Goal: Task Accomplishment & Management: Manage account settings

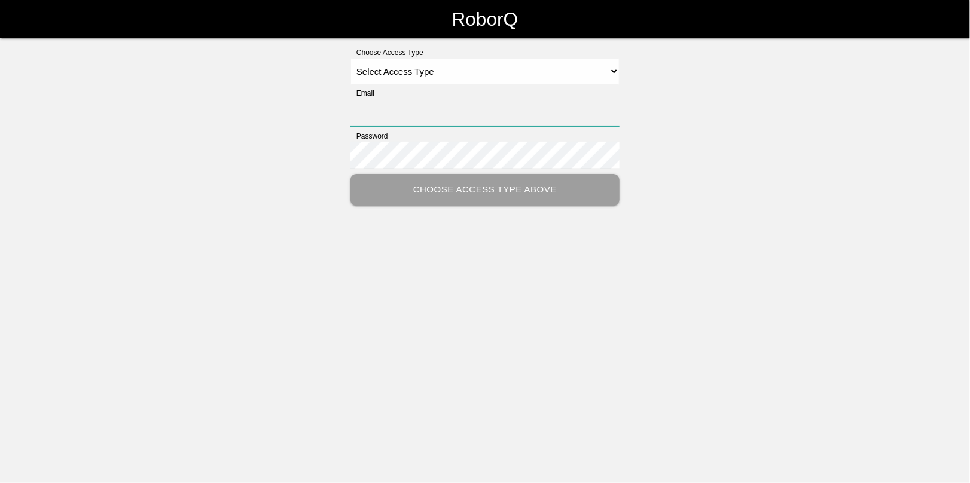
type input "[EMAIL_ADDRESS][DOMAIN_NAME]"
click at [401, 76] on select "Select Access Type Admin Customer Supervisor Worker" at bounding box center [485, 71] width 269 height 27
select select "Admin"
click at [351, 58] on select "Select Access Type Admin Customer Supervisor Worker" at bounding box center [485, 71] width 269 height 27
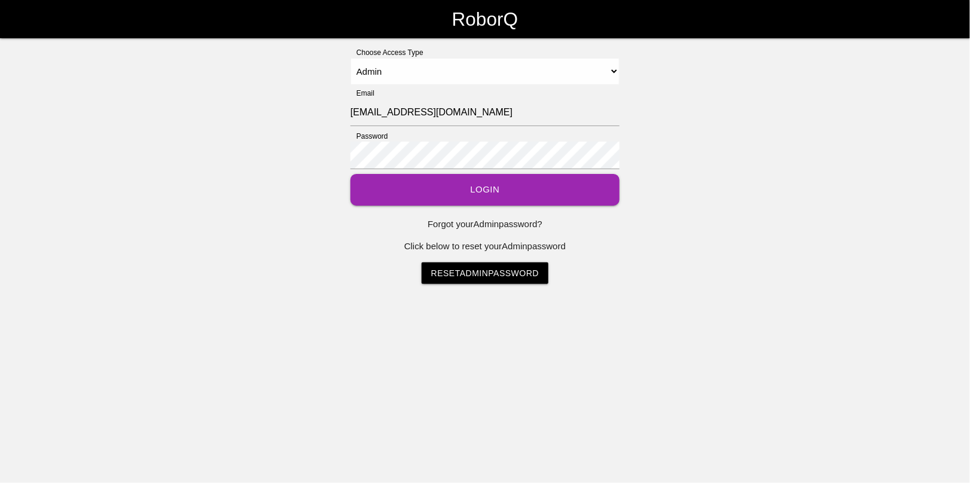
click at [479, 187] on button "Login" at bounding box center [485, 190] width 269 height 32
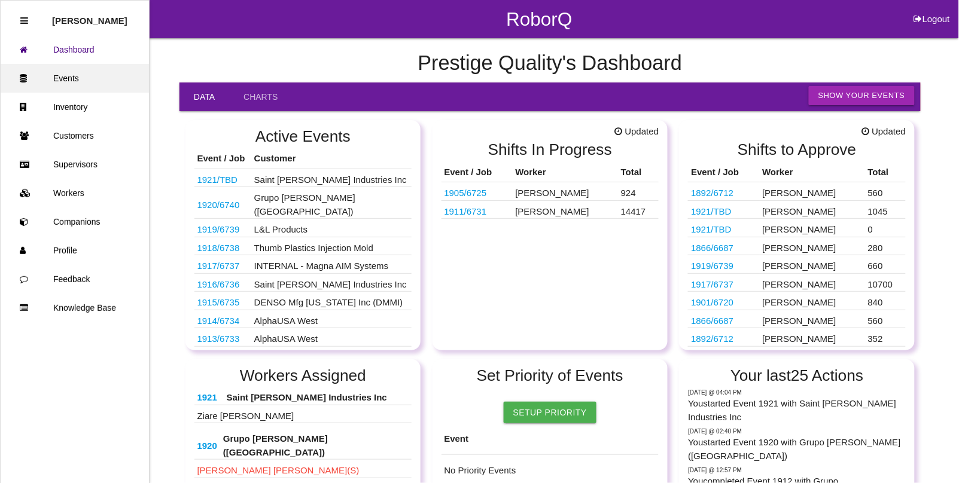
click at [55, 74] on link "Events" at bounding box center [75, 78] width 148 height 29
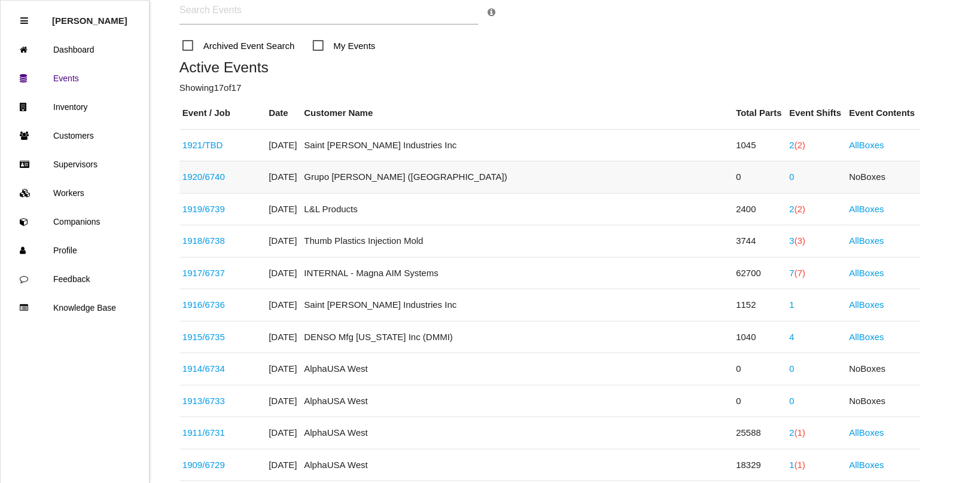
scroll to position [150, 0]
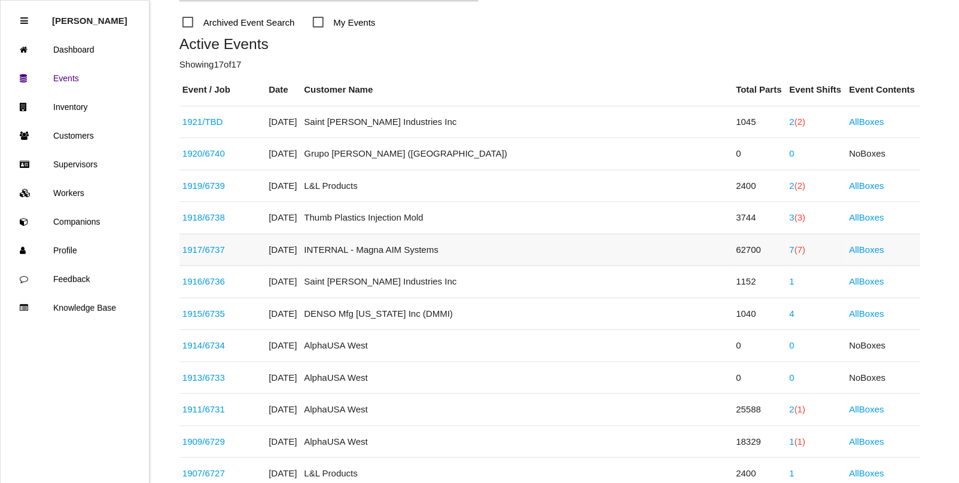
click at [206, 250] on link "1917 / 6737" at bounding box center [203, 250] width 42 height 10
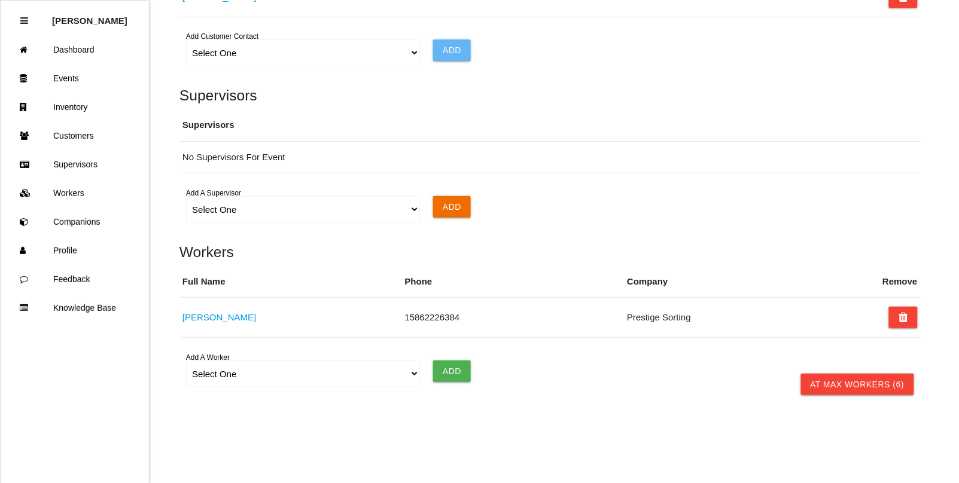
scroll to position [943, 0]
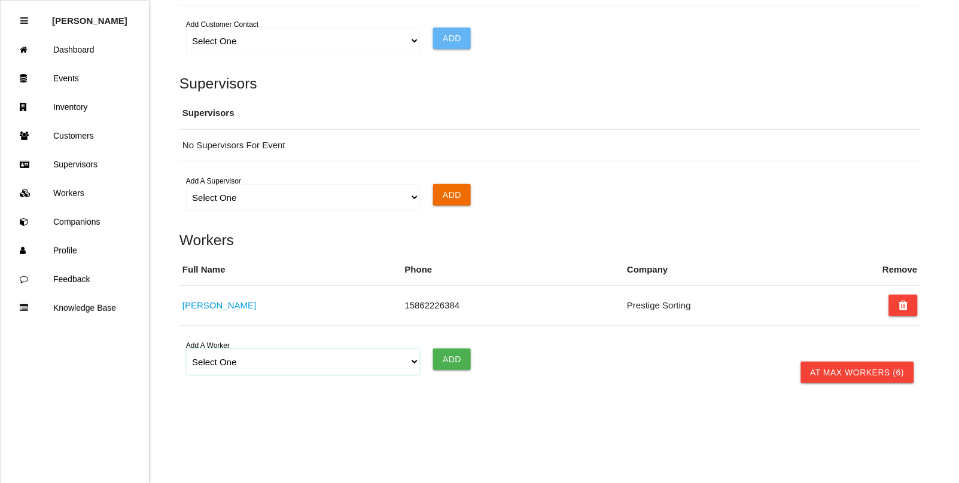
click at [418, 362] on select "Select One [PERSON_NAME] [PERSON_NAME] [PERSON_NAME] [PERSON_NAME] [PERSON_NAME…" at bounding box center [302, 362] width 233 height 27
select select "5f77858b1afedb0012ee5ca3"
click at [186, 349] on select "Select One [PERSON_NAME] [PERSON_NAME] [PERSON_NAME] [PERSON_NAME] [PERSON_NAME…" at bounding box center [302, 362] width 233 height 27
click at [464, 363] on input "Add" at bounding box center [452, 360] width 38 height 22
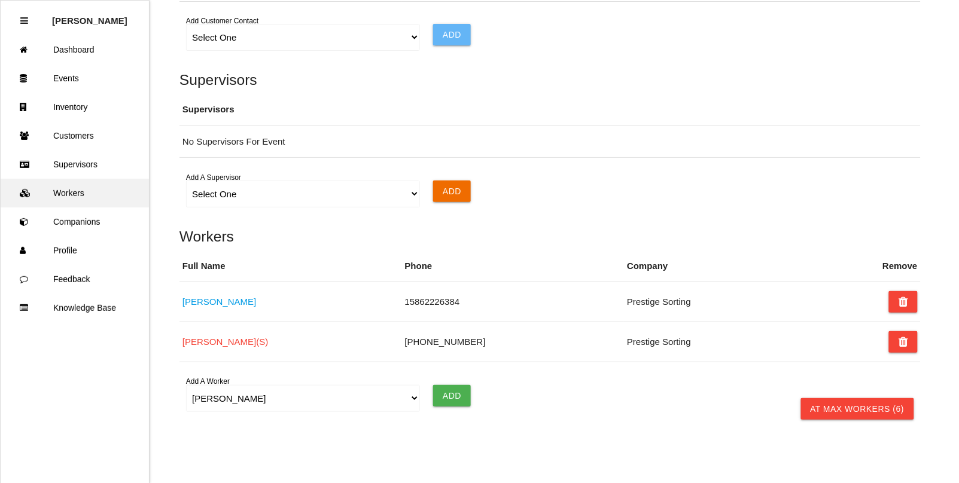
click at [72, 192] on link "Workers" at bounding box center [75, 193] width 148 height 29
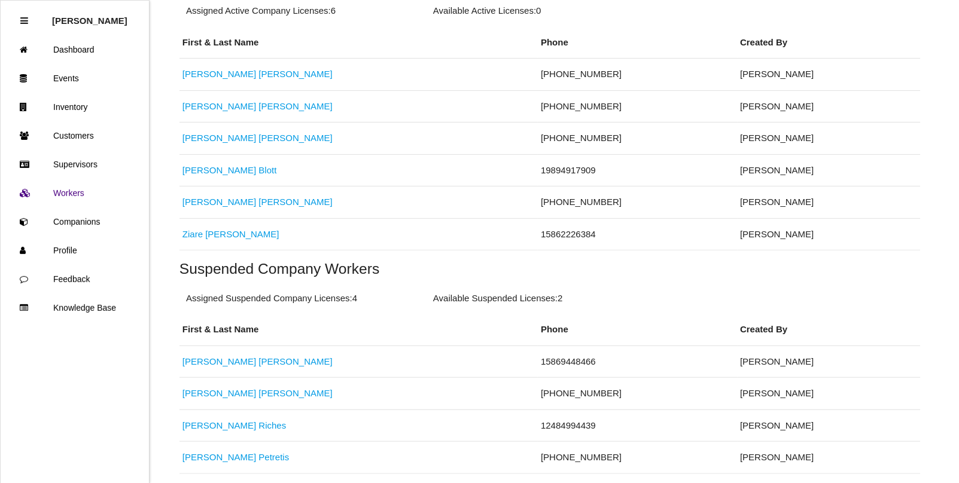
scroll to position [299, 0]
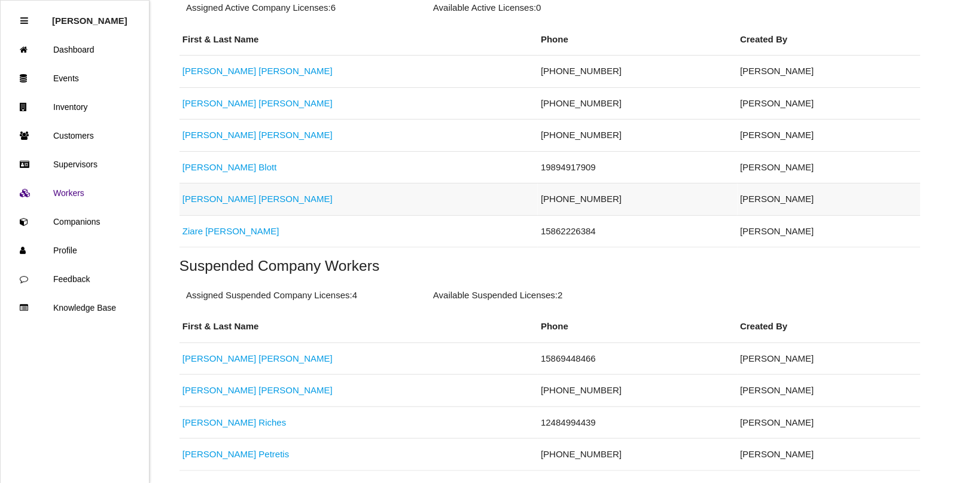
click at [228, 198] on link "[PERSON_NAME]" at bounding box center [257, 199] width 150 height 10
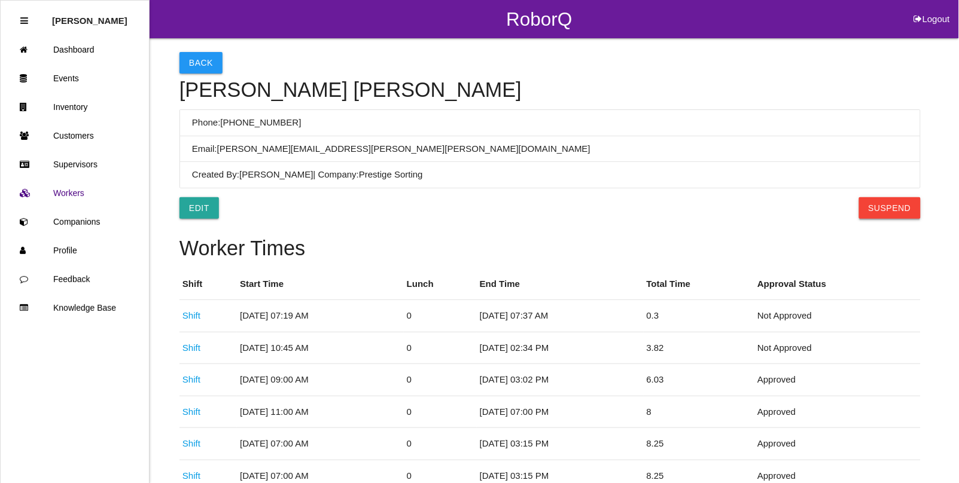
click at [902, 211] on button "Suspend" at bounding box center [890, 208] width 62 height 22
click at [207, 57] on button "Back" at bounding box center [200, 63] width 43 height 22
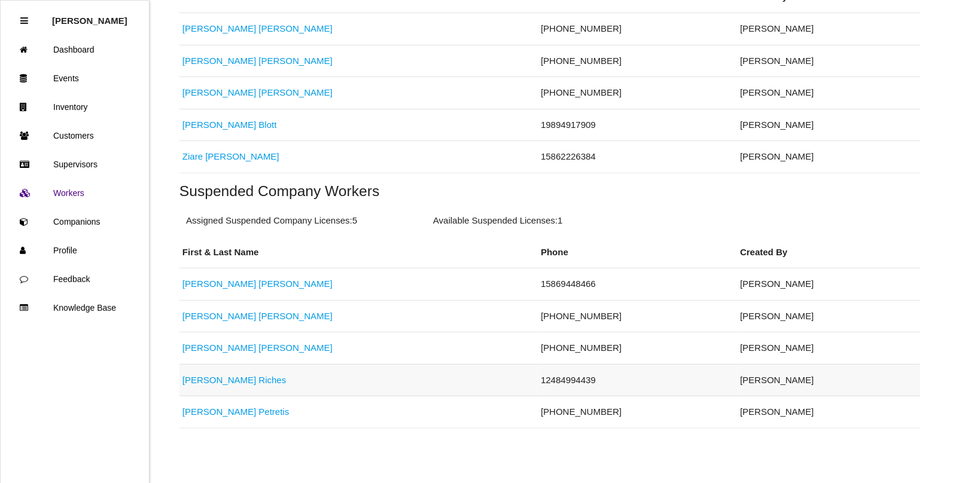
scroll to position [348, 0]
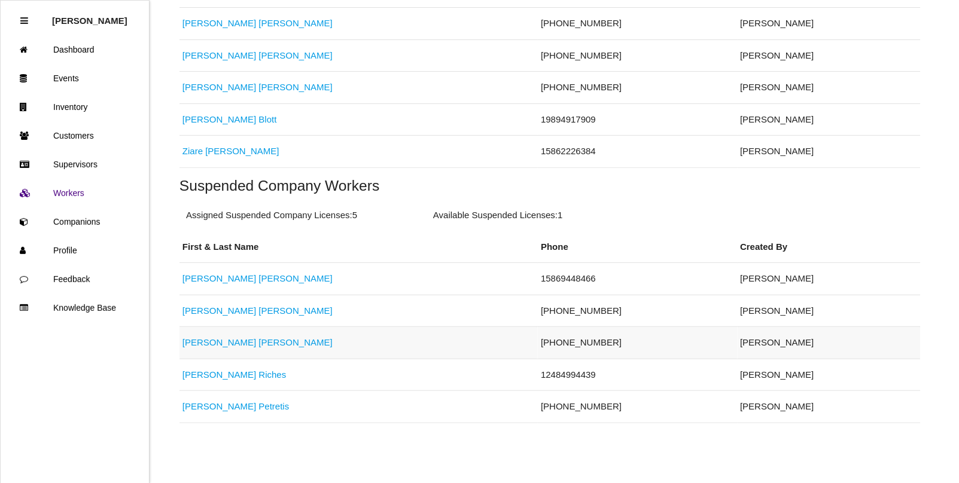
click at [205, 342] on link "[PERSON_NAME]" at bounding box center [257, 342] width 150 height 10
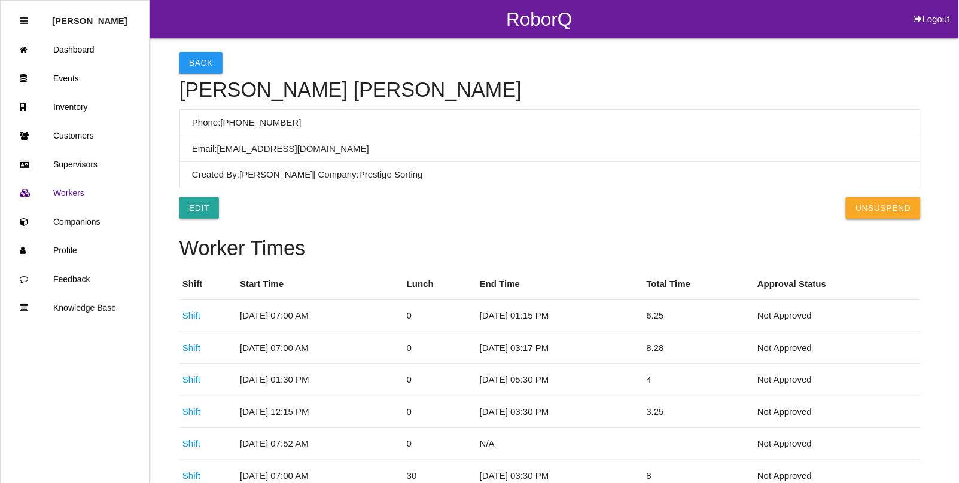
click at [883, 208] on button "UnSuspend" at bounding box center [883, 208] width 74 height 22
click at [75, 80] on link "Events" at bounding box center [75, 78] width 148 height 29
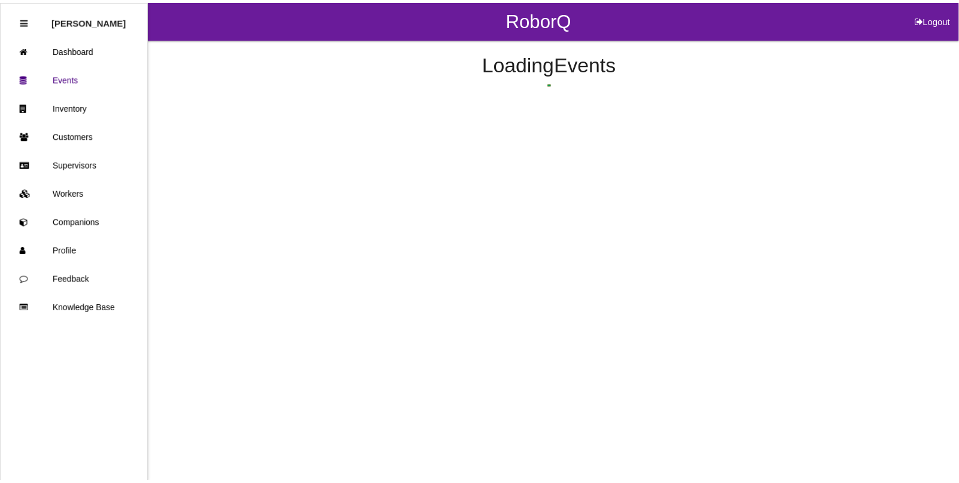
scroll to position [159, 0]
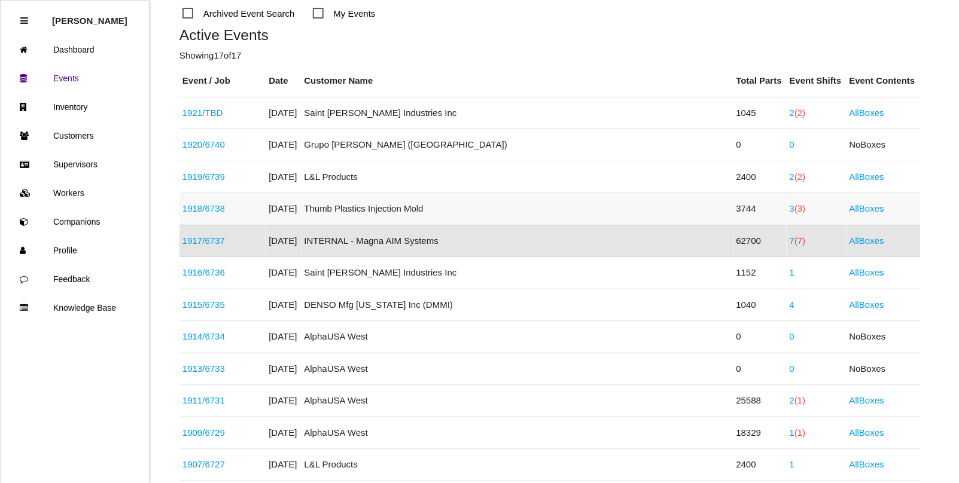
click at [190, 206] on link "1918 / 6738" at bounding box center [203, 208] width 42 height 10
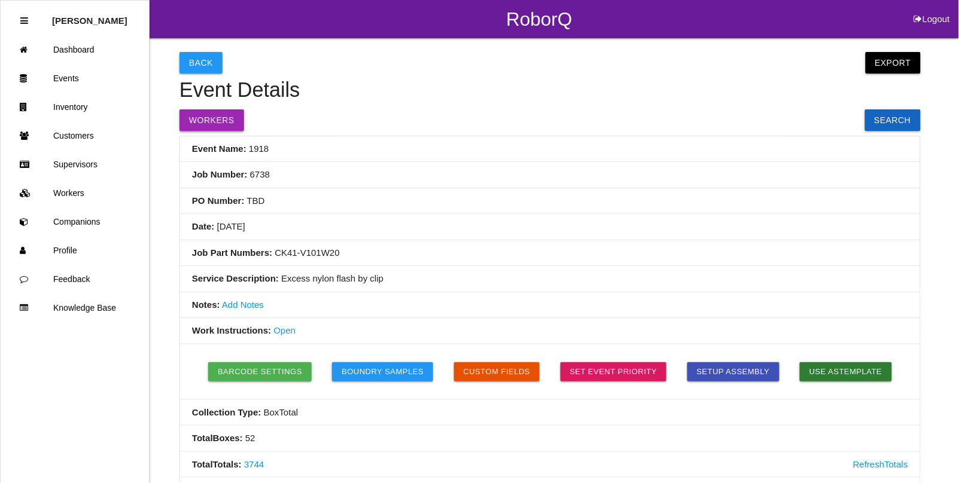
click at [208, 121] on button "Workers" at bounding box center [211, 120] width 65 height 22
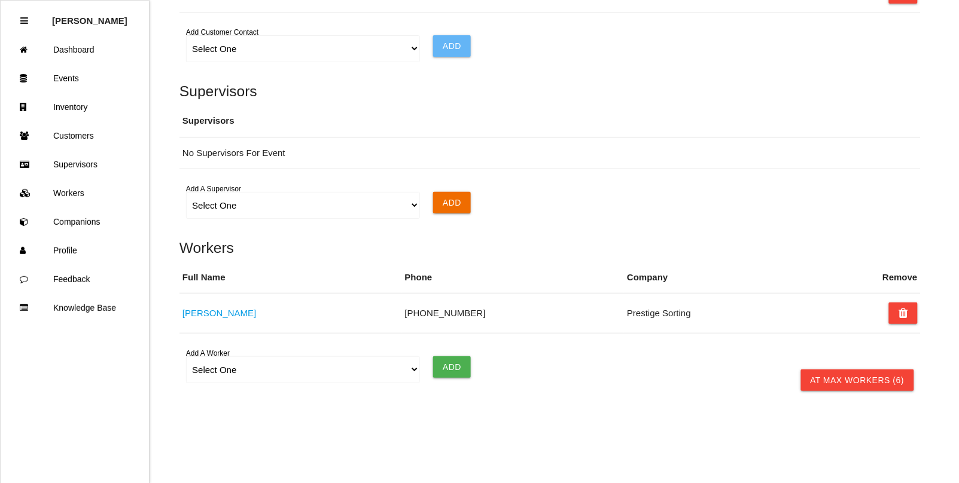
scroll to position [862, 0]
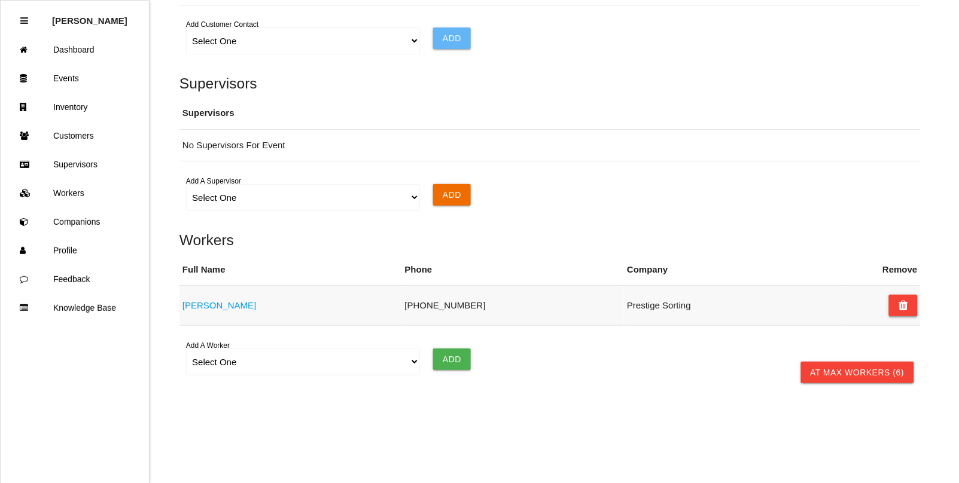
click at [901, 308] on icon at bounding box center [904, 306] width 10 height 22
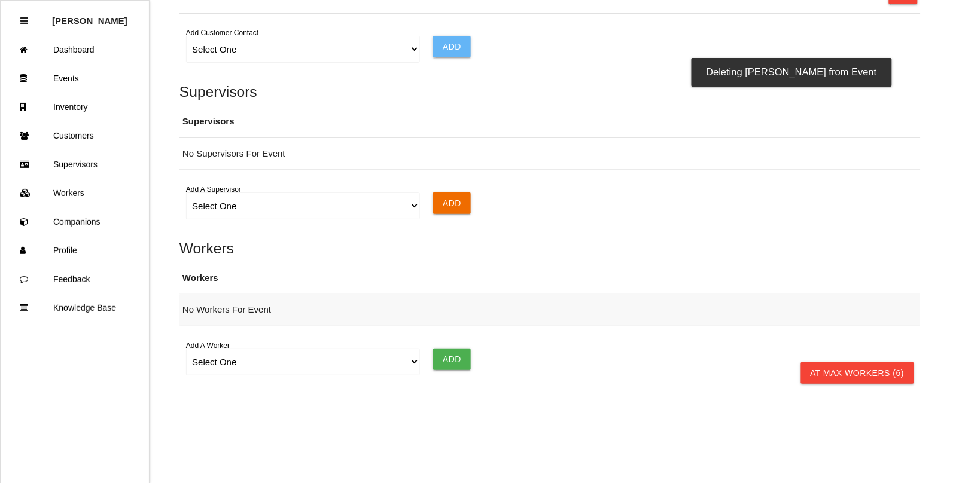
scroll to position [854, 0]
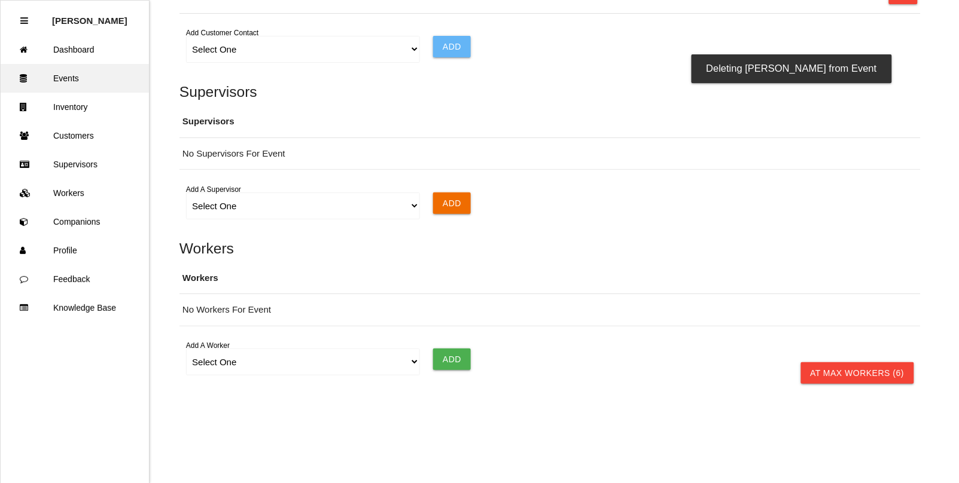
click at [72, 80] on link "Events" at bounding box center [75, 78] width 148 height 29
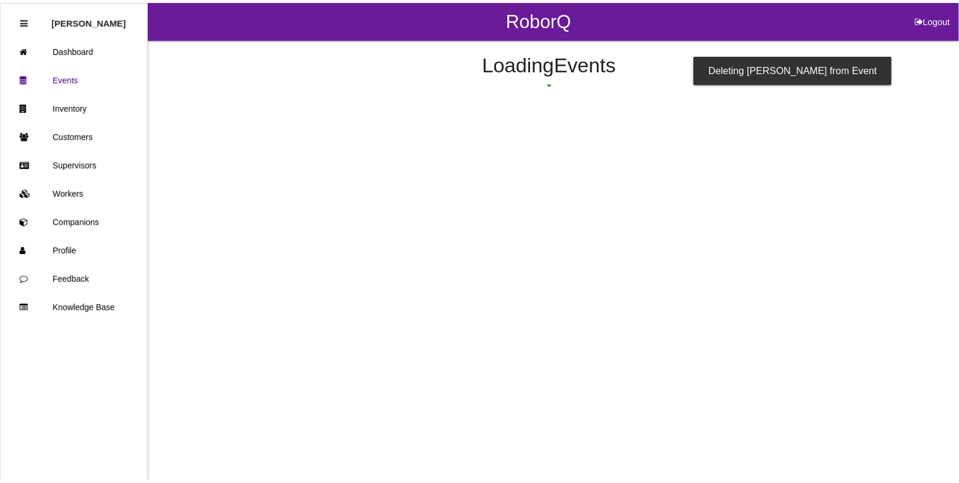
scroll to position [126, 0]
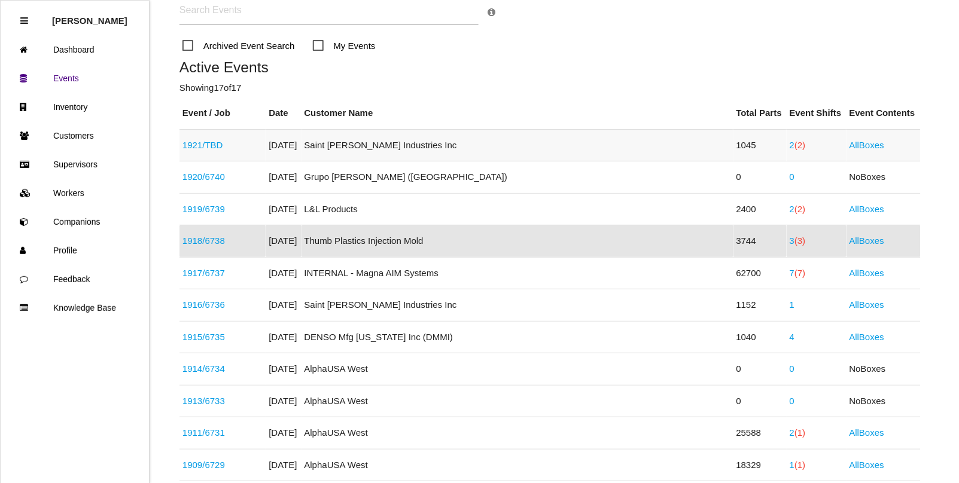
click at [795, 144] on span "(2)" at bounding box center [800, 145] width 11 height 10
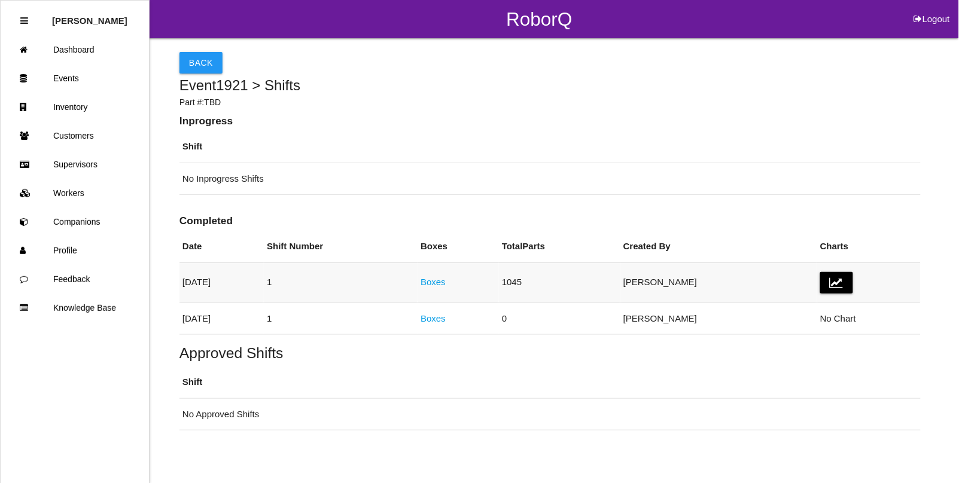
click at [446, 281] on link "Boxes" at bounding box center [433, 282] width 25 height 10
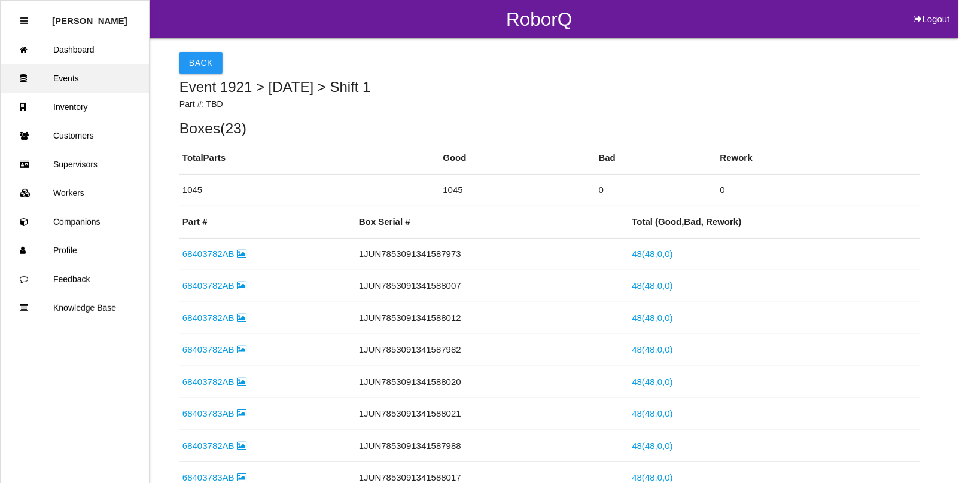
click at [67, 81] on link "Events" at bounding box center [75, 78] width 148 height 29
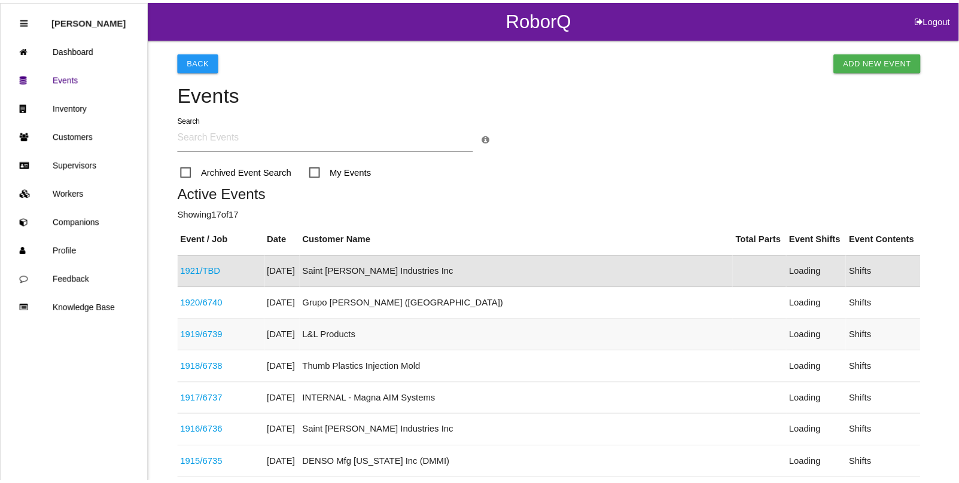
scroll to position [30, 0]
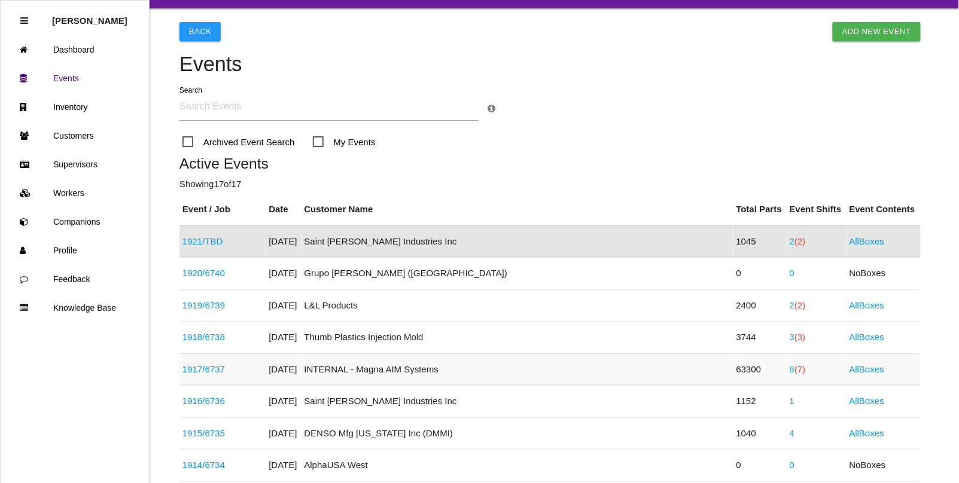
click at [790, 369] on link "8 (7)" at bounding box center [798, 369] width 16 height 10
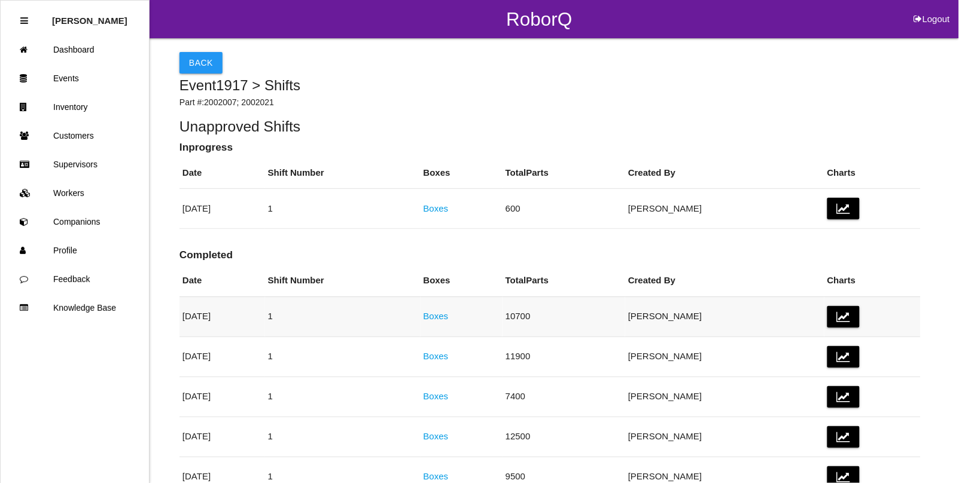
scroll to position [75, 0]
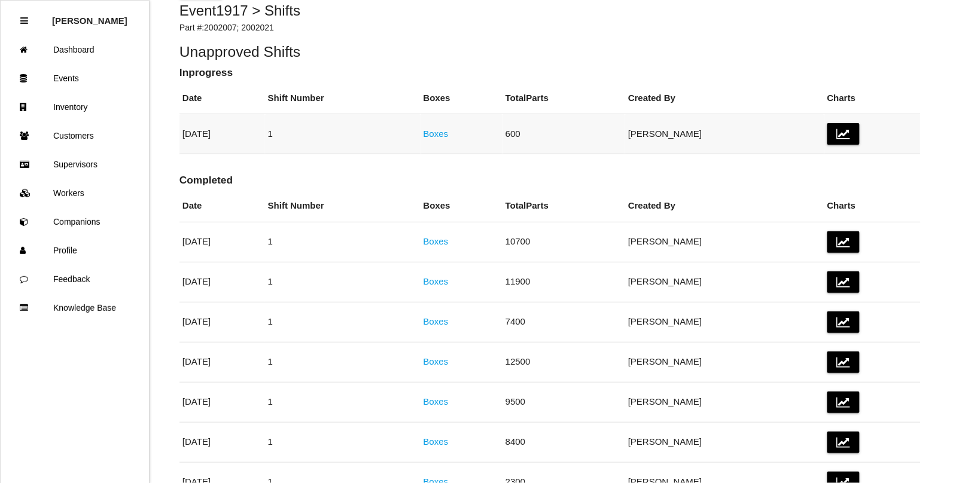
click at [449, 132] on link "Boxes" at bounding box center [436, 134] width 25 height 10
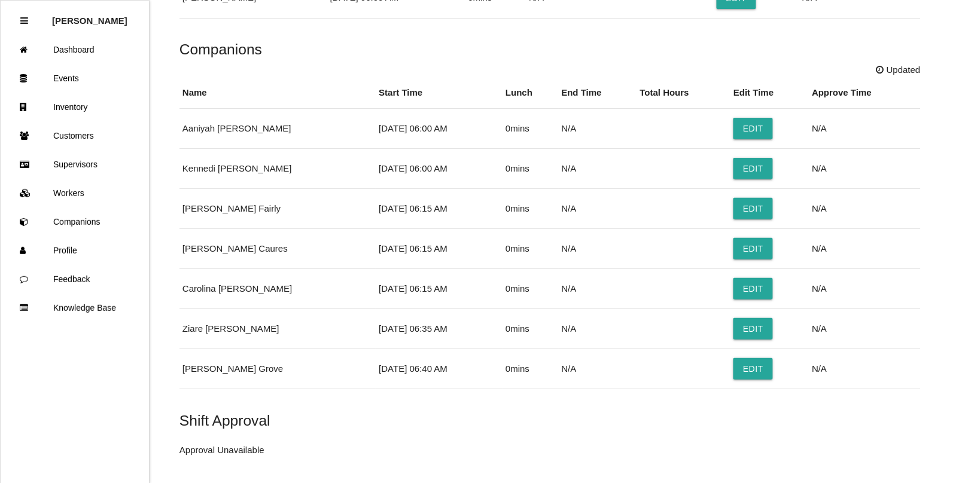
scroll to position [598, 0]
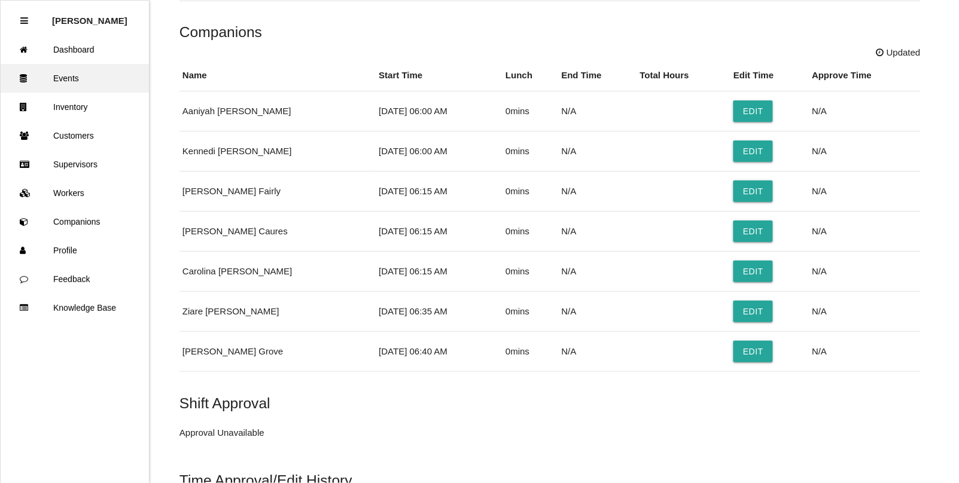
click at [74, 72] on link "Events" at bounding box center [75, 78] width 148 height 29
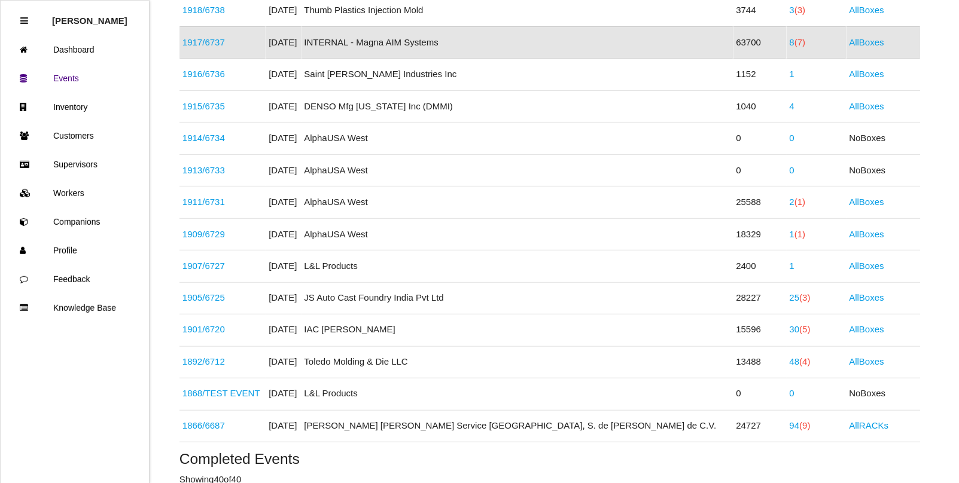
scroll to position [383, 0]
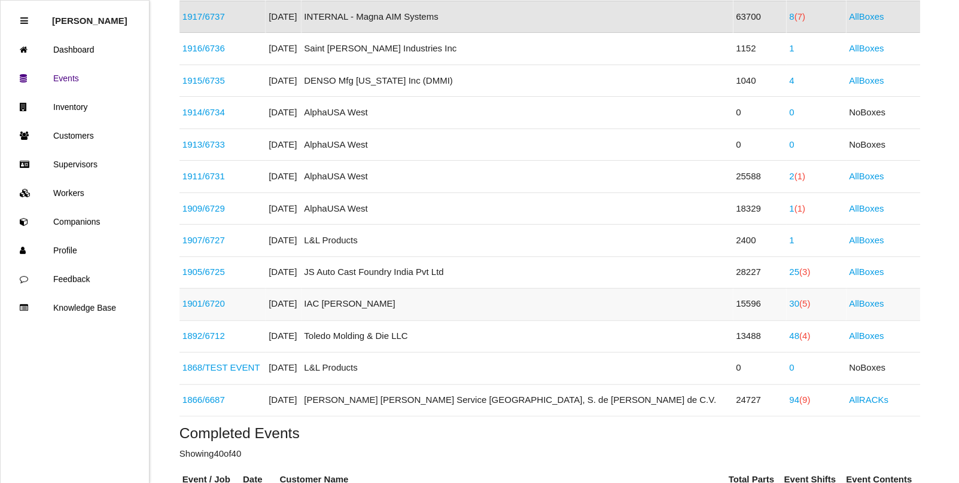
click at [800, 306] on span "(5)" at bounding box center [805, 304] width 11 height 10
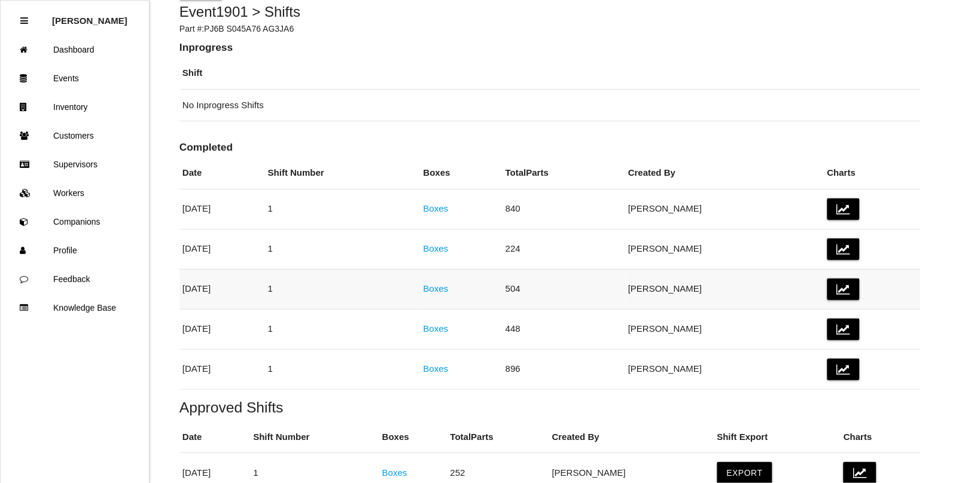
scroll to position [75, 0]
click at [449, 369] on link "Boxes" at bounding box center [436, 368] width 25 height 10
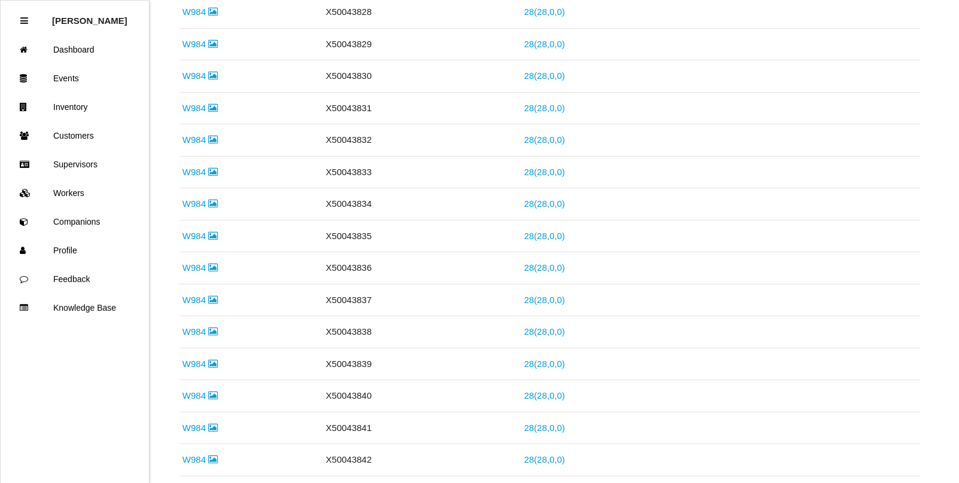
scroll to position [1167, 0]
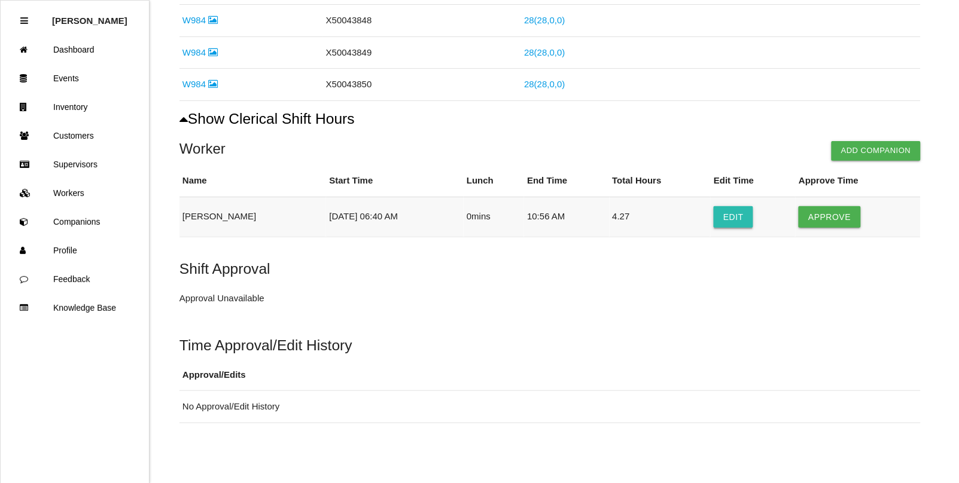
click at [718, 211] on button "Edit" at bounding box center [733, 217] width 39 height 22
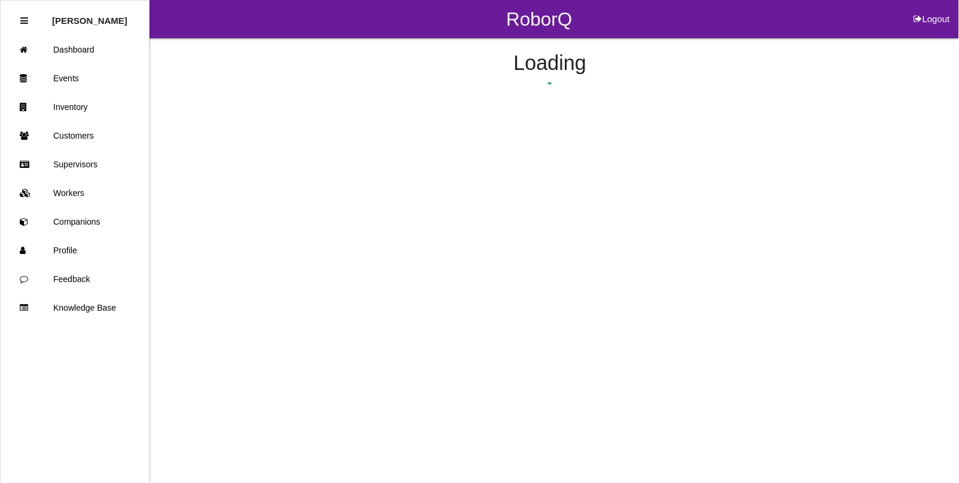
select select "6"
select select "40"
select select "10"
select select "56"
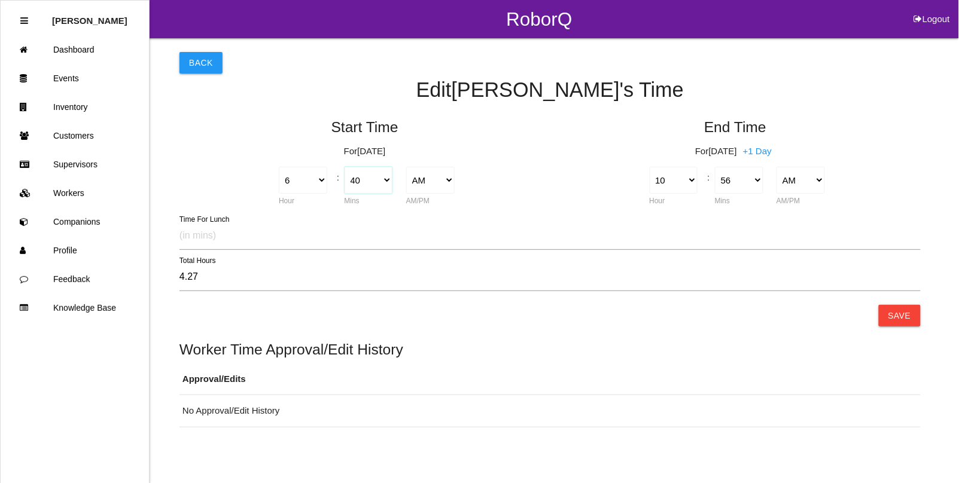
click at [381, 181] on select "00 01 02 03 04 05 06 07 08 09 10 11 12 13 14 15 16 17 18 19 20 21 22 23 24 25 2…" at bounding box center [369, 180] width 48 height 27
select select "45"
click at [345, 167] on select "00 01 02 03 04 05 06 07 08 09 10 11 12 13 14 15 16 17 18 19 20 21 22 23 24 25 2…" at bounding box center [369, 180] width 48 height 27
type input "4.18"
click at [687, 178] on select "1 2 3 4 5 6 7 8 9 10 11 12" at bounding box center [674, 180] width 48 height 27
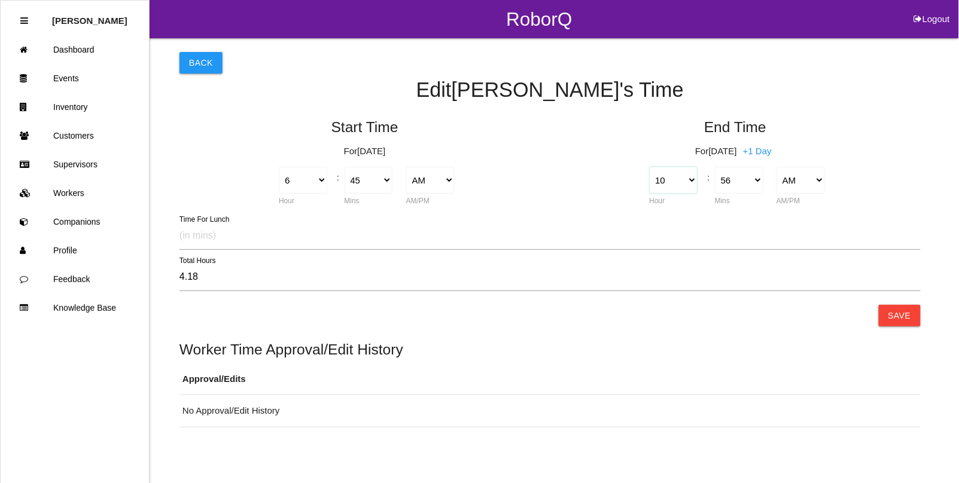
select select "11"
click at [650, 167] on select "1 2 3 4 5 6 7 8 9 10 11 12" at bounding box center [674, 180] width 48 height 27
type input "5.18"
click at [757, 178] on select "00 01 02 03 04 05 06 07 08 09 10 11 12 13 14 15 16 17 18 19 20 21 22 23 24 25 2…" at bounding box center [739, 180] width 48 height 27
select select "0"
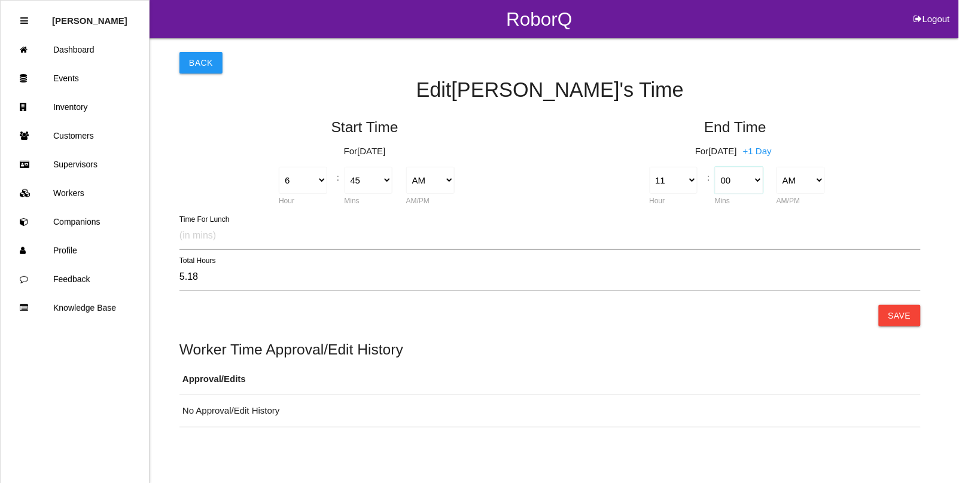
click at [715, 167] on select "00 01 02 03 04 05 06 07 08 09 10 11 12 13 14 15 16 17 18 19 20 21 22 23 24 25 2…" at bounding box center [739, 180] width 48 height 27
type input "4.25"
click at [888, 316] on button "Save" at bounding box center [900, 316] width 42 height 22
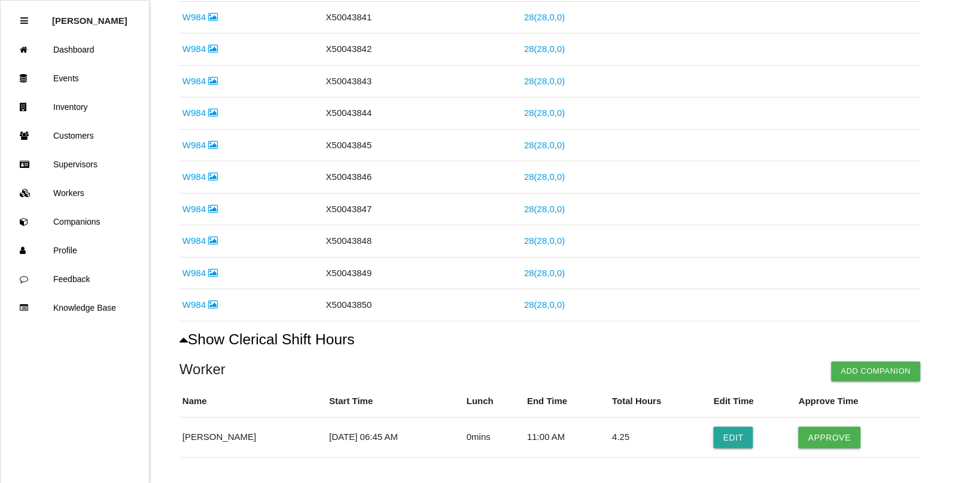
scroll to position [1143, 0]
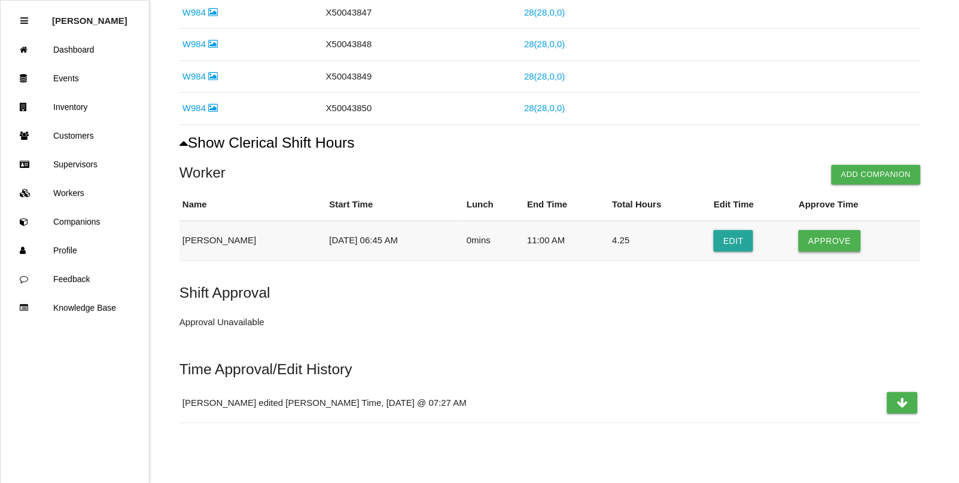
click at [833, 242] on button "Approve" at bounding box center [830, 241] width 62 height 22
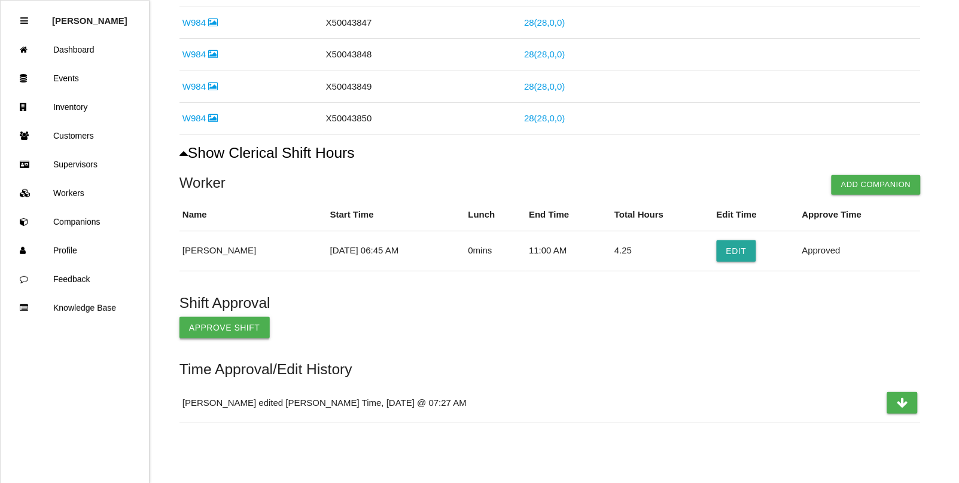
click at [231, 327] on button "Approve Shift" at bounding box center [224, 328] width 90 height 22
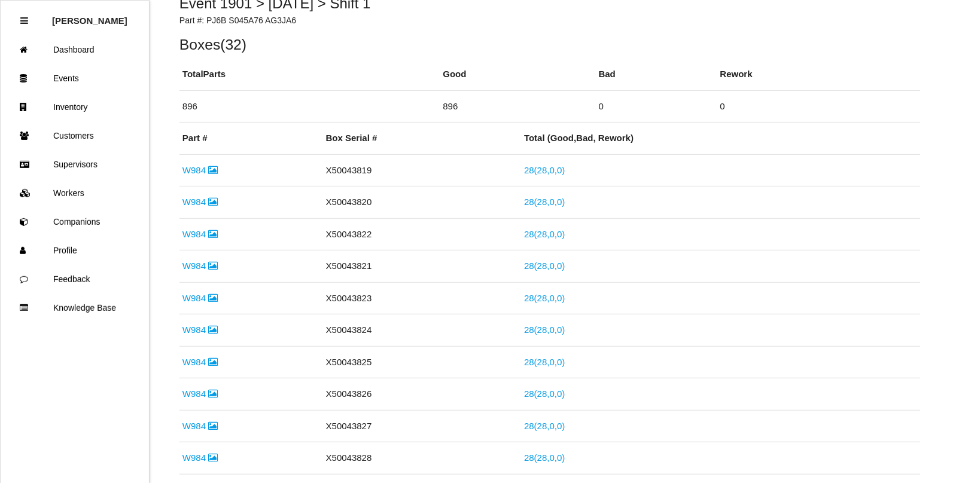
scroll to position [0, 0]
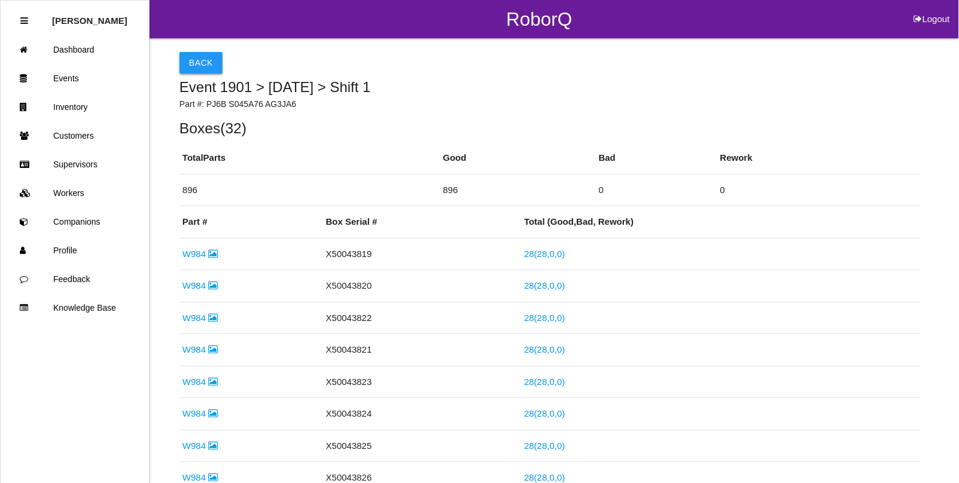
click at [193, 63] on button "Back" at bounding box center [200, 63] width 43 height 22
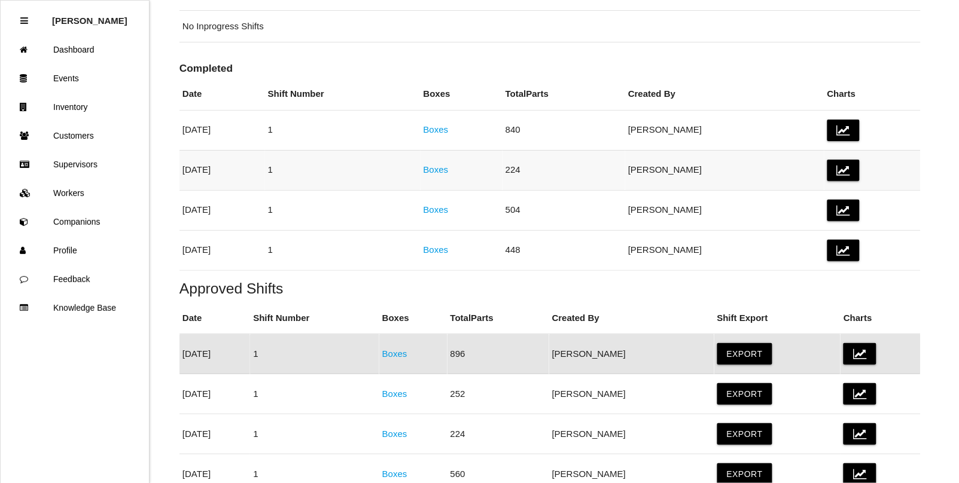
scroll to position [117, 0]
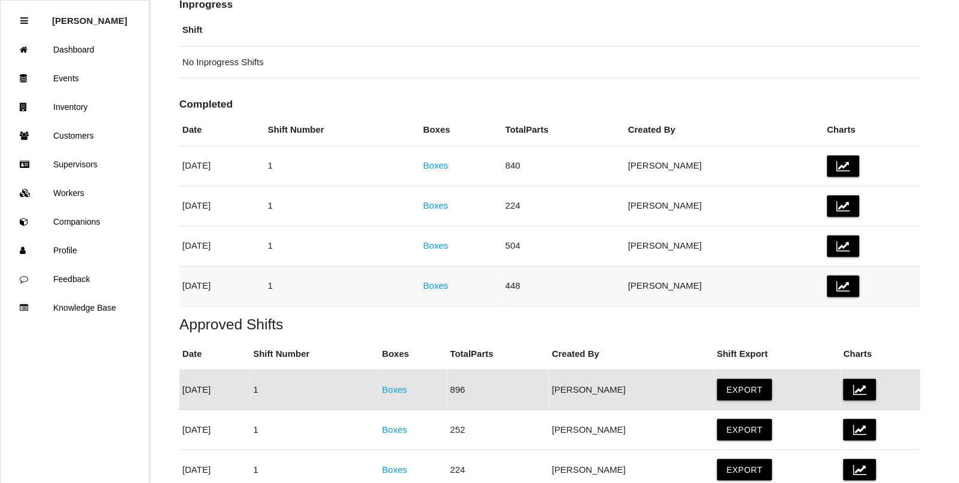
click at [449, 286] on link "Boxes" at bounding box center [436, 286] width 25 height 10
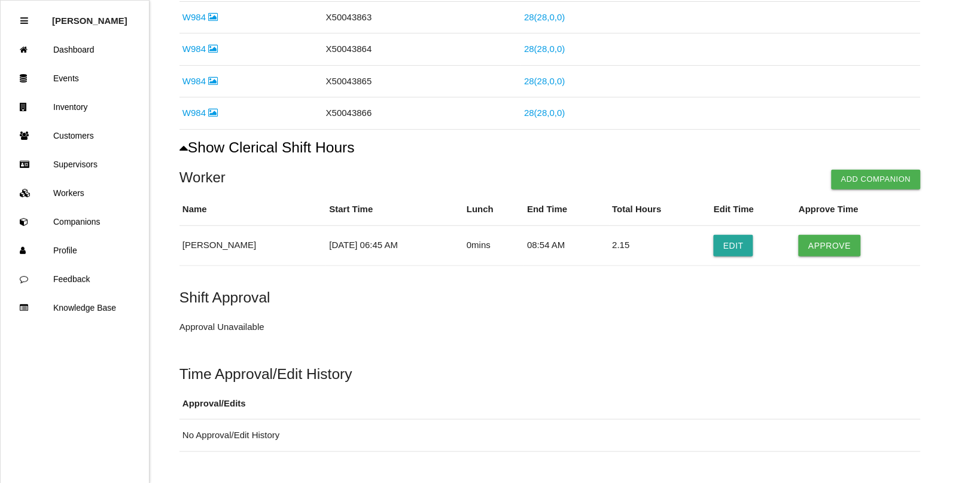
scroll to position [653, 0]
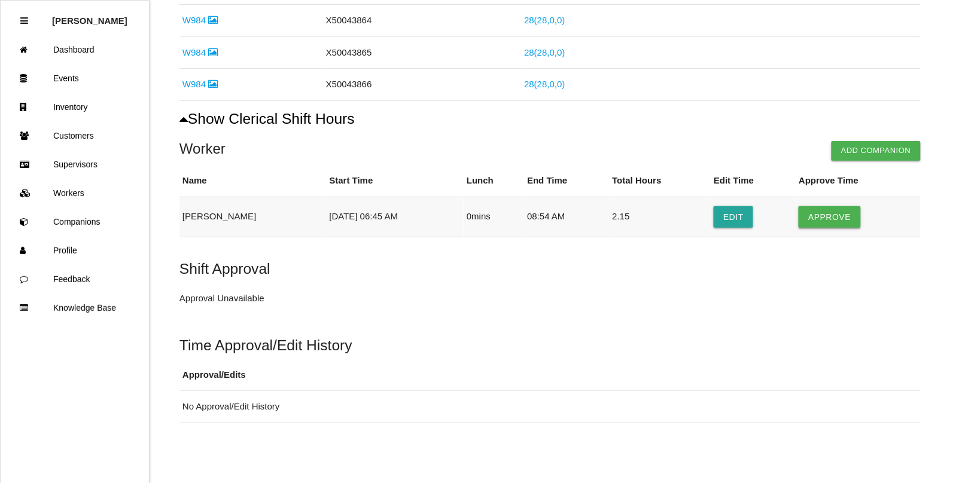
click at [809, 220] on button "Approve" at bounding box center [830, 217] width 62 height 22
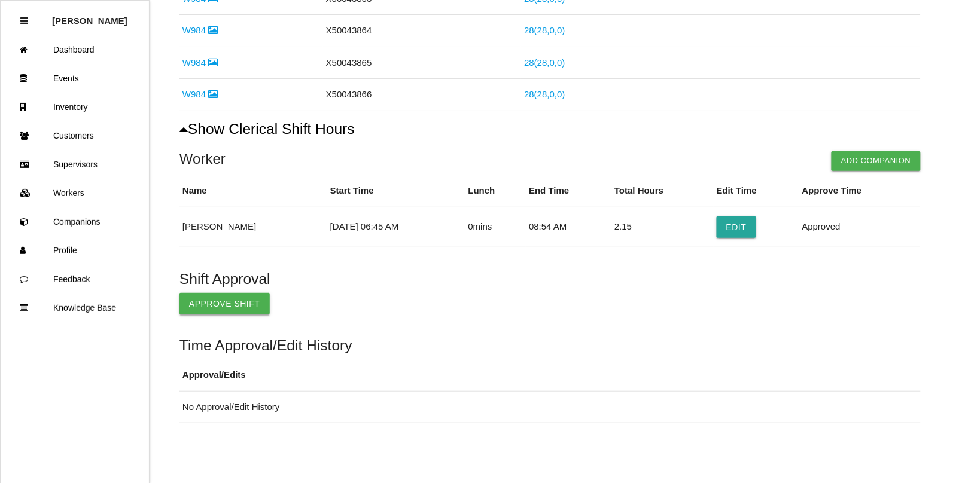
click at [213, 304] on button "Approve Shift" at bounding box center [224, 304] width 90 height 22
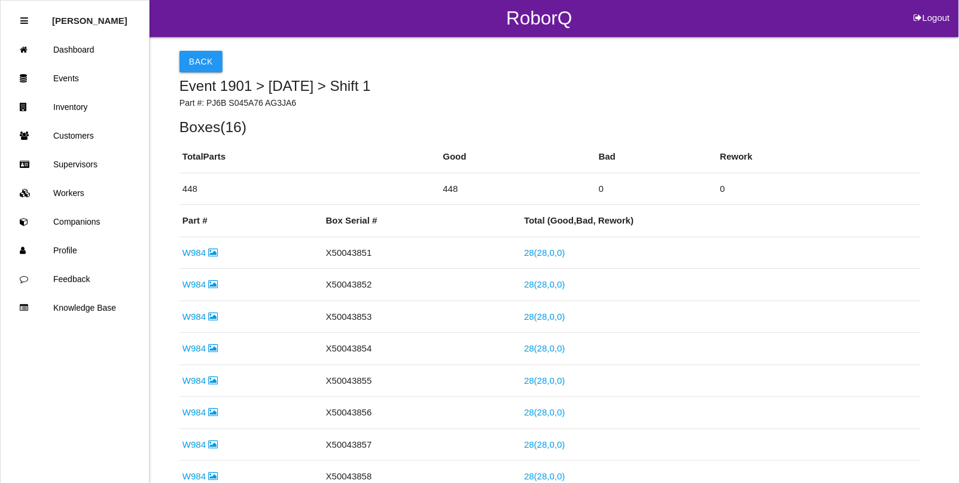
scroll to position [0, 0]
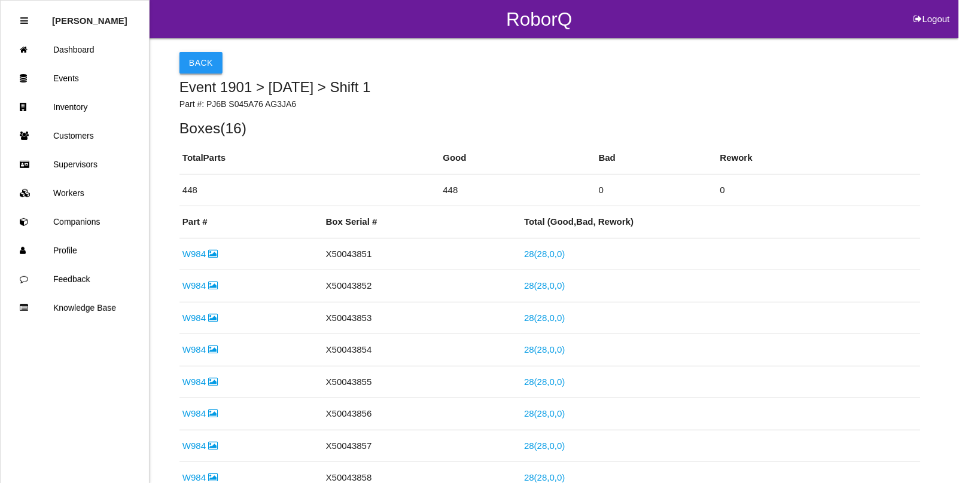
click at [197, 67] on button "Back" at bounding box center [200, 63] width 43 height 22
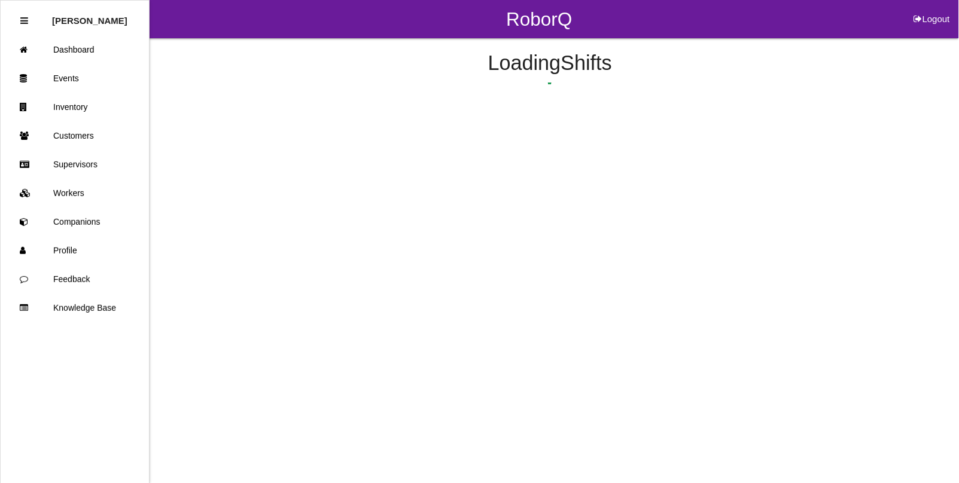
scroll to position [226, 0]
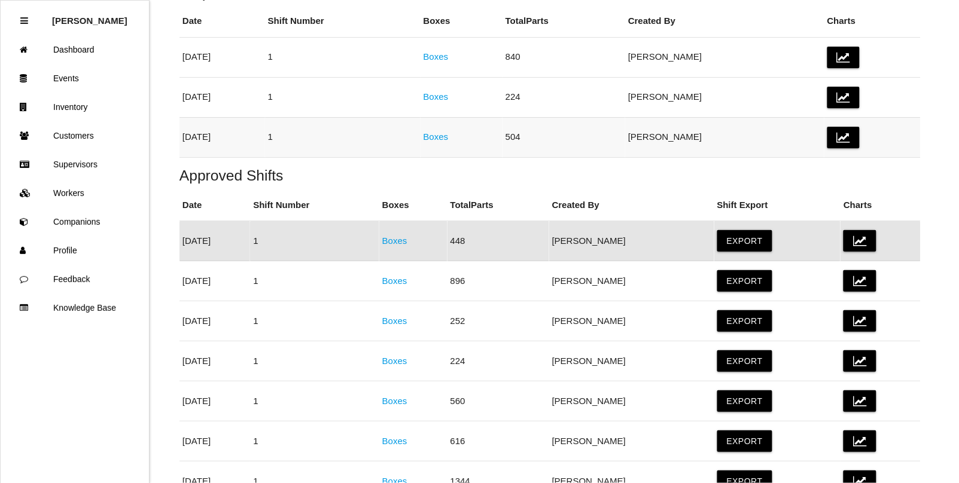
click at [449, 138] on link "Boxes" at bounding box center [436, 137] width 25 height 10
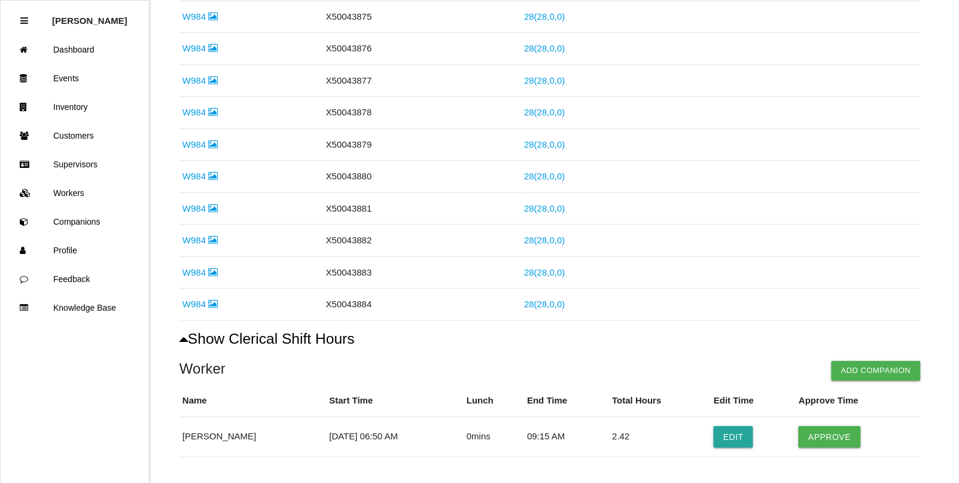
scroll to position [717, 0]
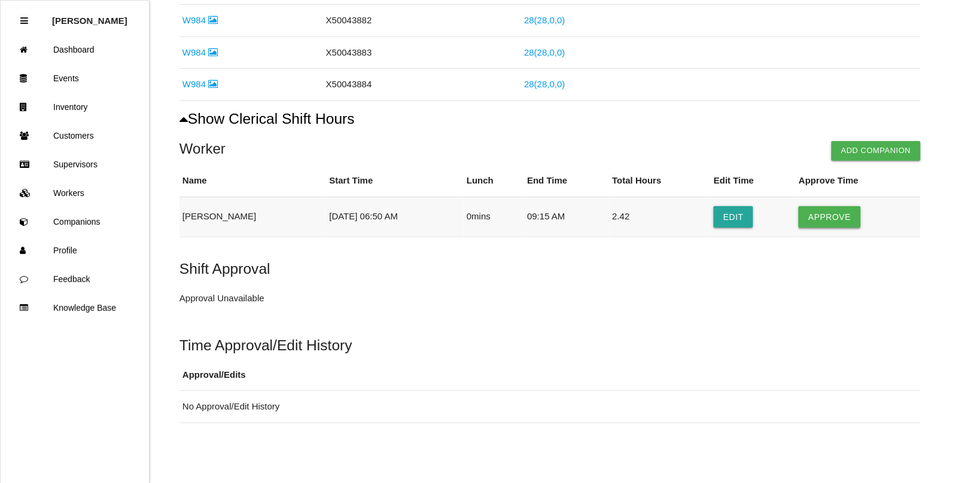
click at [830, 217] on button "Approve" at bounding box center [830, 217] width 62 height 22
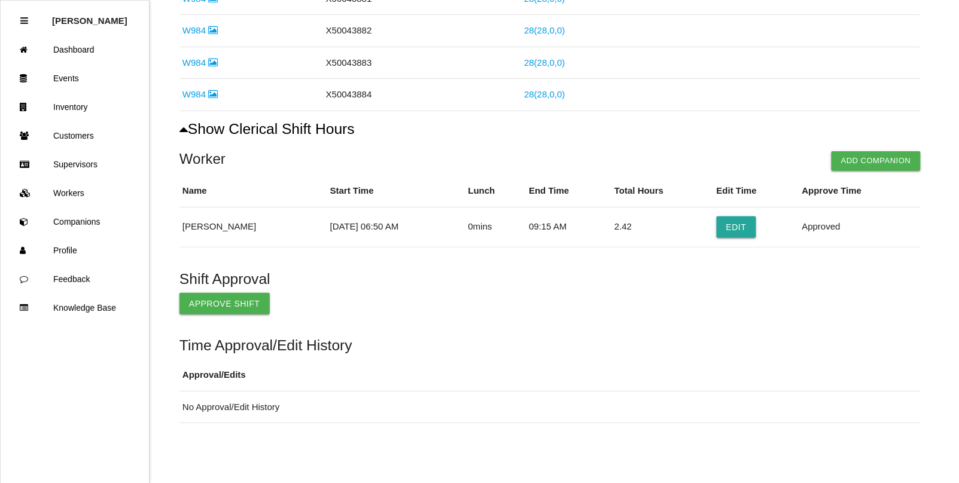
scroll to position [707, 0]
click at [258, 307] on button "Approve Shift" at bounding box center [224, 304] width 90 height 22
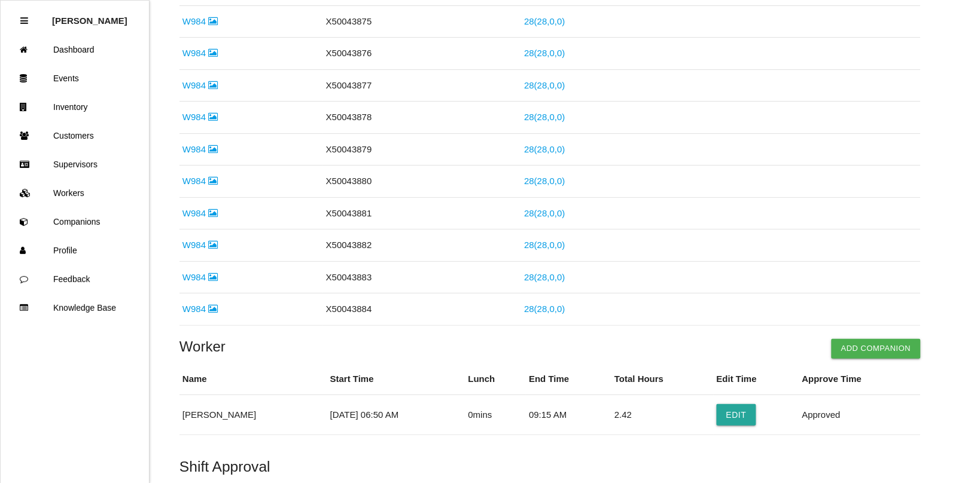
scroll to position [0, 0]
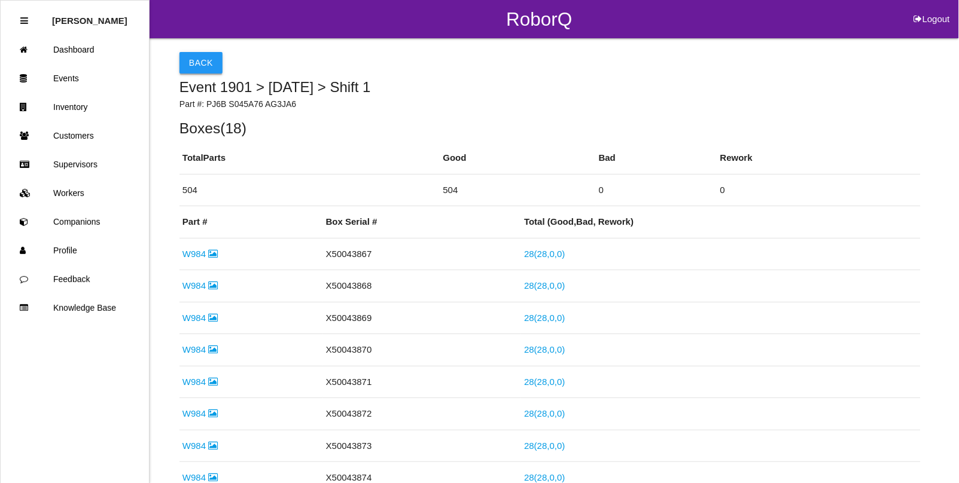
click at [192, 66] on button "Back" at bounding box center [200, 63] width 43 height 22
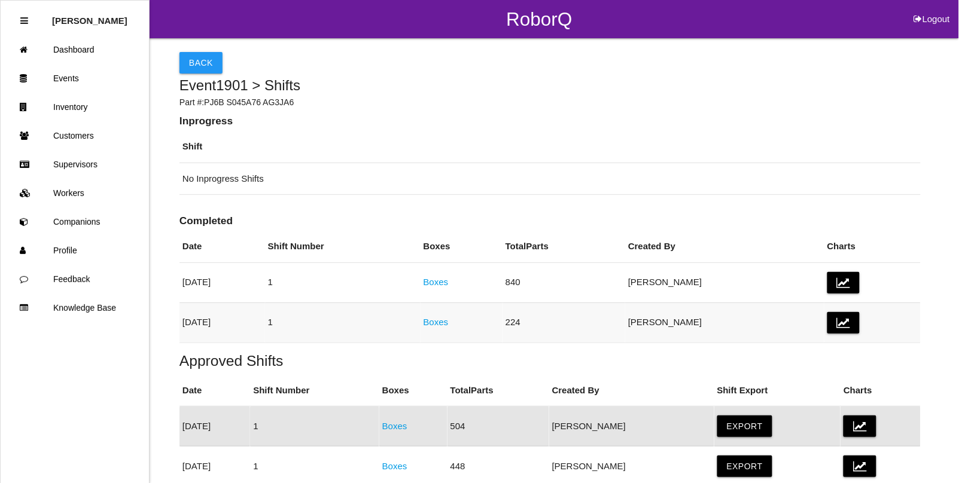
click at [449, 326] on link "Boxes" at bounding box center [436, 322] width 25 height 10
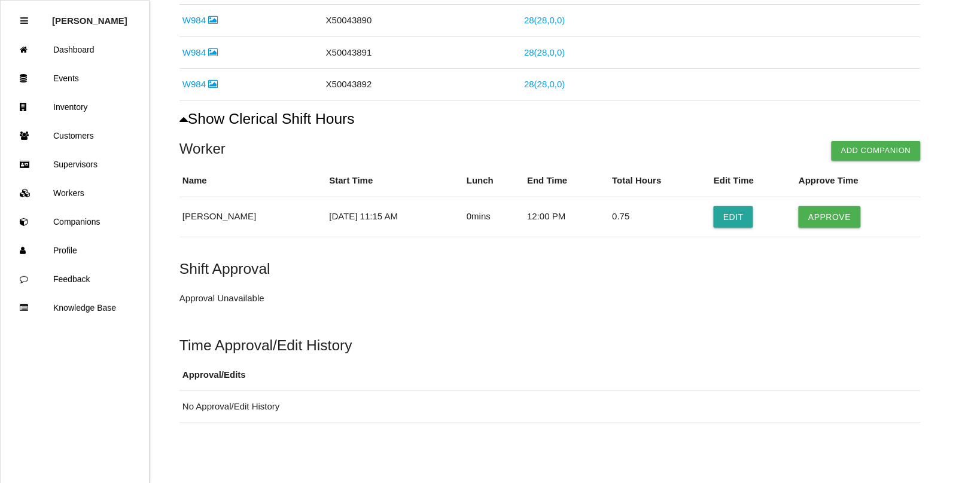
scroll to position [321, 0]
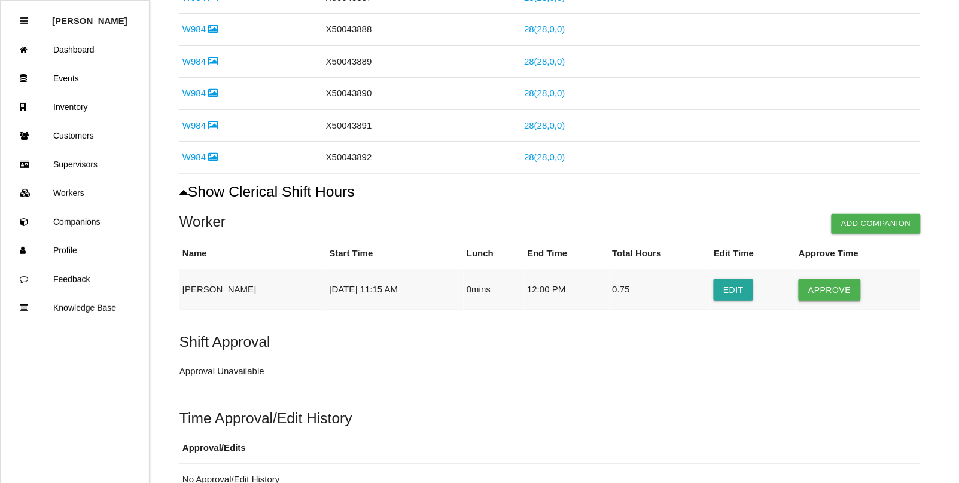
click at [823, 295] on button "Approve" at bounding box center [830, 290] width 62 height 22
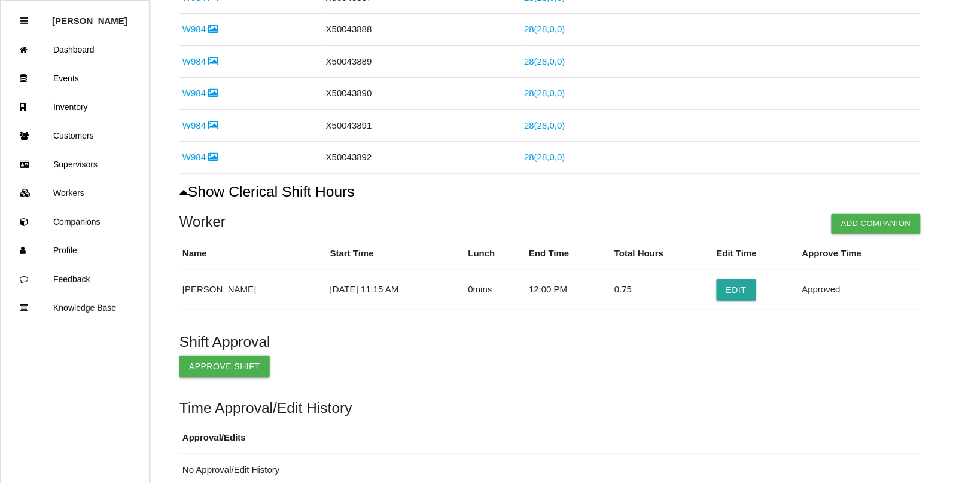
click at [221, 369] on button "Approve Shift" at bounding box center [224, 367] width 90 height 22
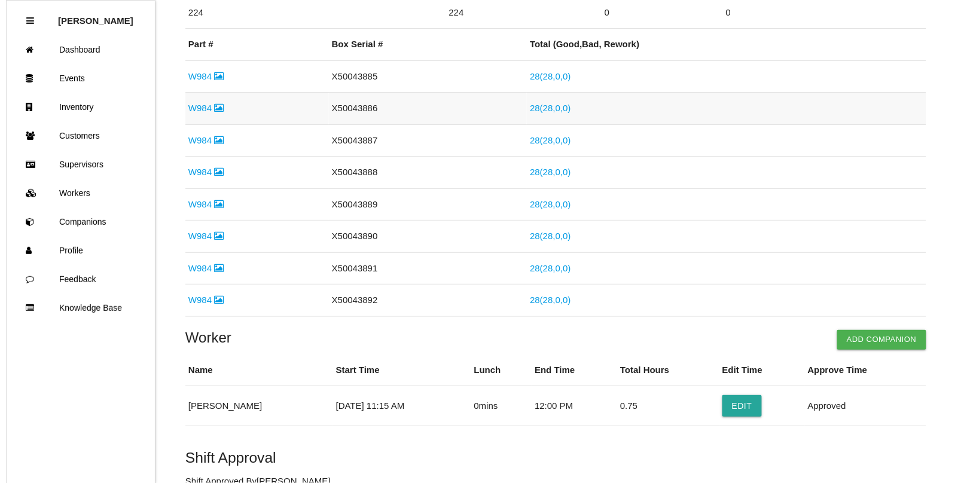
scroll to position [0, 0]
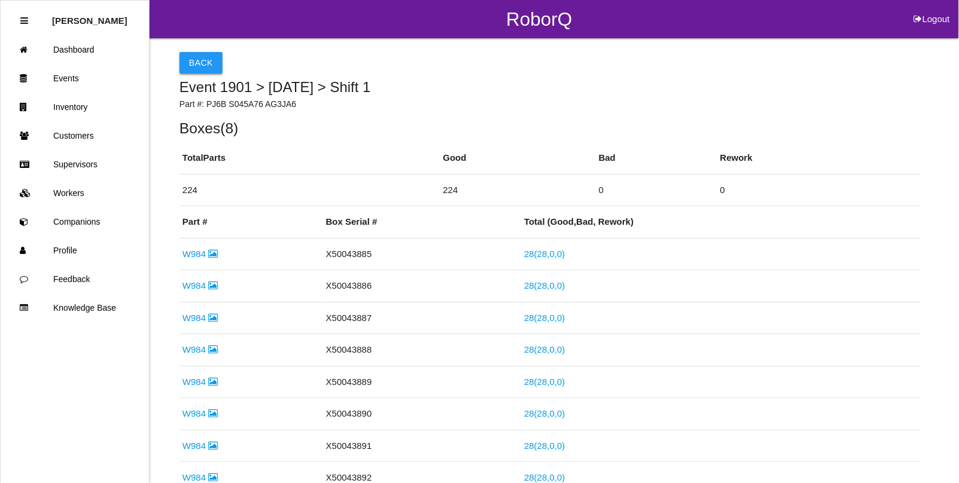
click at [188, 58] on button "Back" at bounding box center [200, 63] width 43 height 22
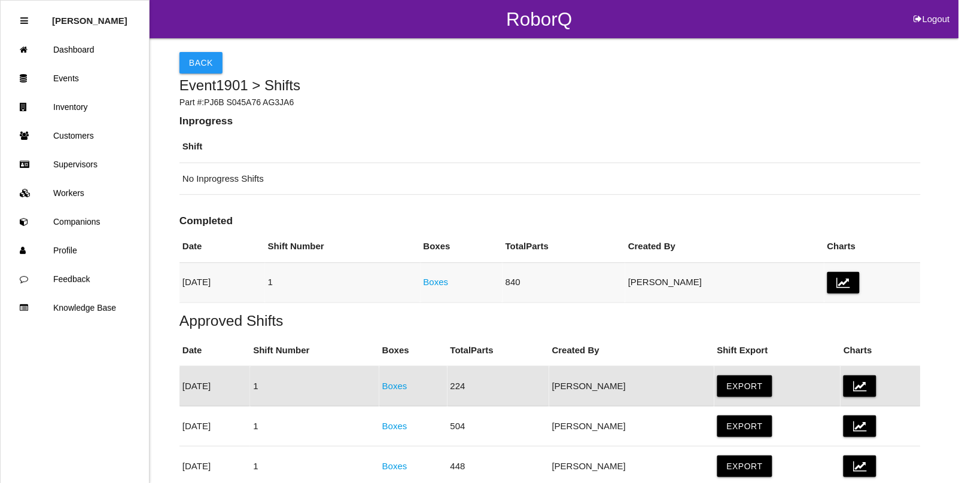
click at [449, 284] on link "Boxes" at bounding box center [436, 282] width 25 height 10
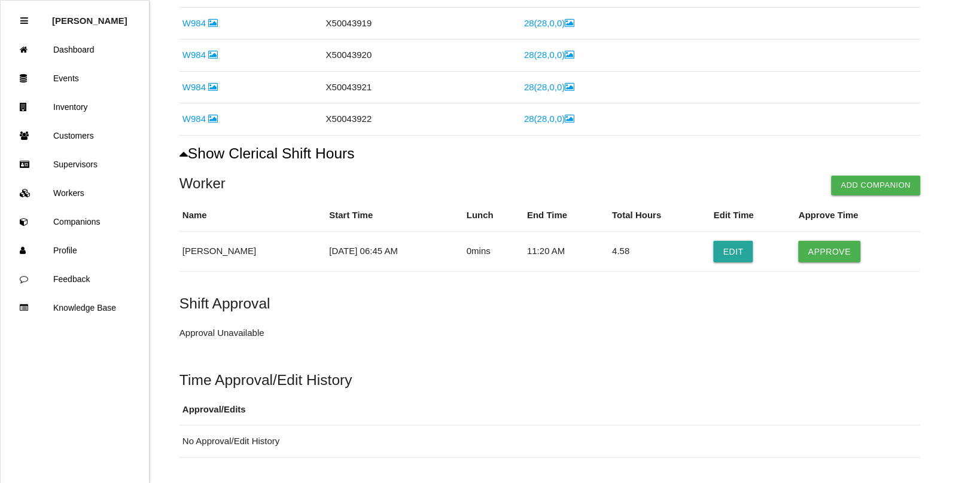
scroll to position [1103, 0]
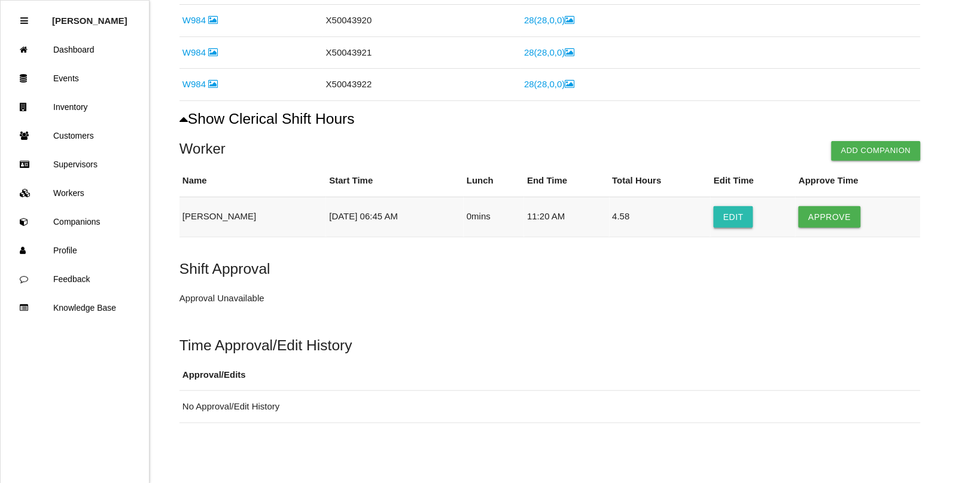
click at [719, 215] on button "Edit" at bounding box center [733, 217] width 39 height 22
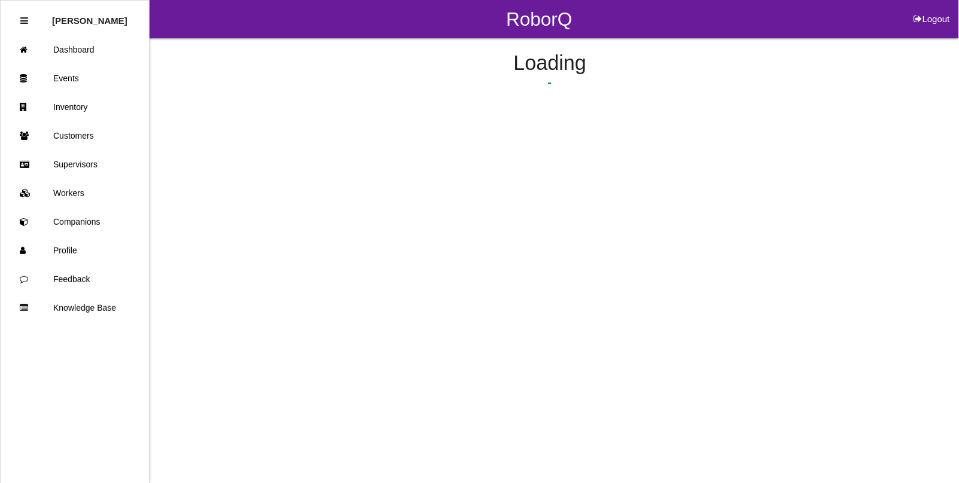
select select "6"
select select "45"
select select "11"
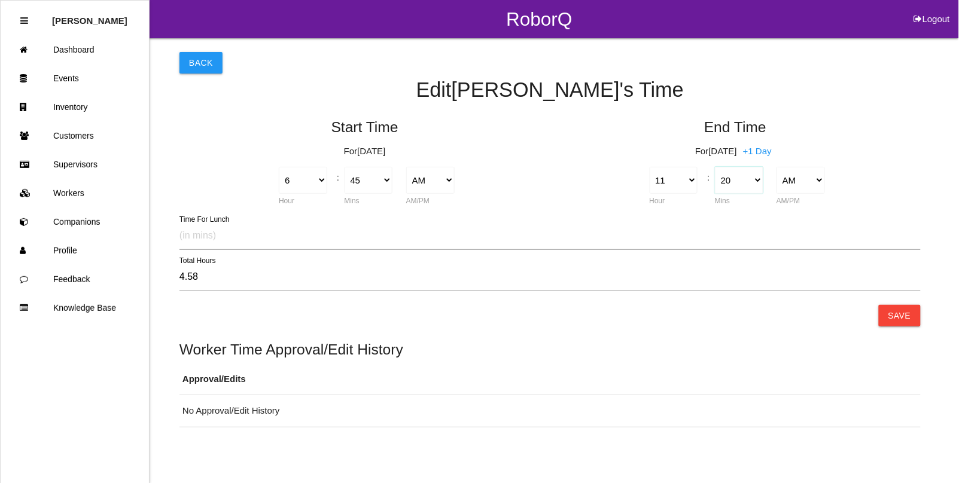
click at [750, 181] on select "00 01 02 03 04 05 06 07 08 09 10 11 12 13 14 15 16 17 18 19 20 21 22 23 24 25 2…" at bounding box center [739, 180] width 48 height 27
select select "15"
click at [715, 167] on select "00 01 02 03 04 05 06 07 08 09 10 11 12 13 14 15 16 17 18 19 20 21 22 23 24 25 2…" at bounding box center [739, 180] width 48 height 27
type input "4.50"
click at [902, 318] on button "Save" at bounding box center [900, 316] width 42 height 22
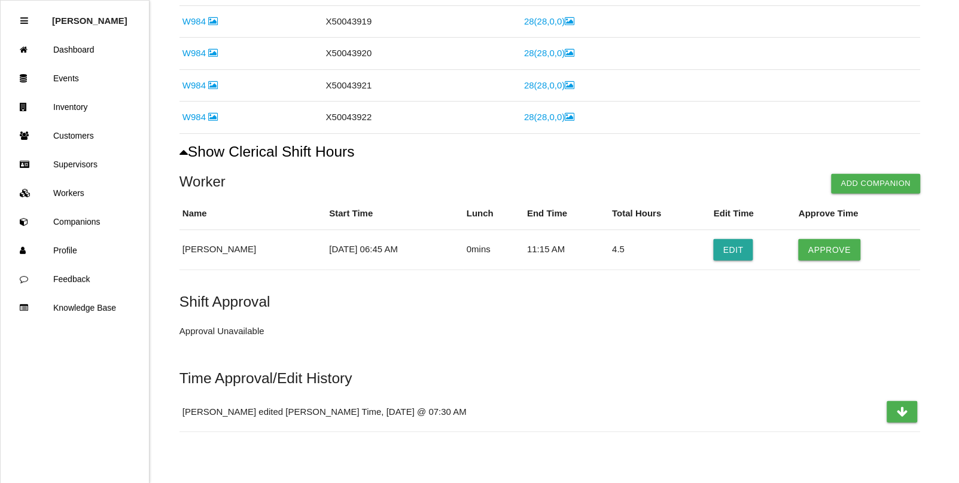
scroll to position [1078, 0]
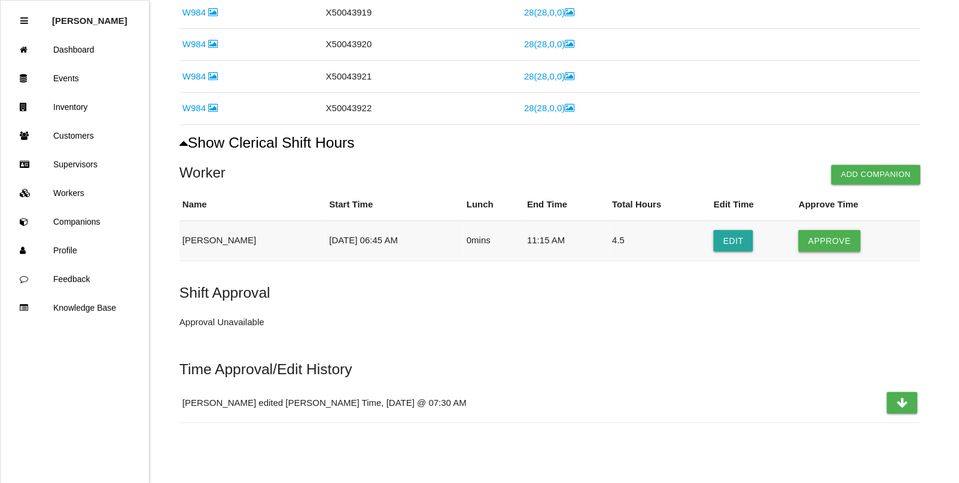
click at [817, 241] on button "Approve" at bounding box center [830, 241] width 62 height 22
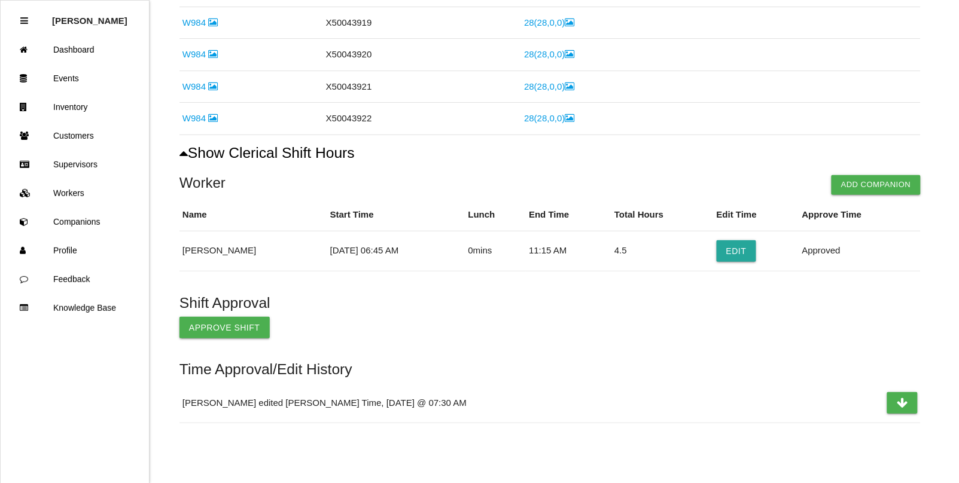
scroll to position [1069, 0]
click at [236, 336] on button "Approve Shift" at bounding box center [224, 328] width 90 height 22
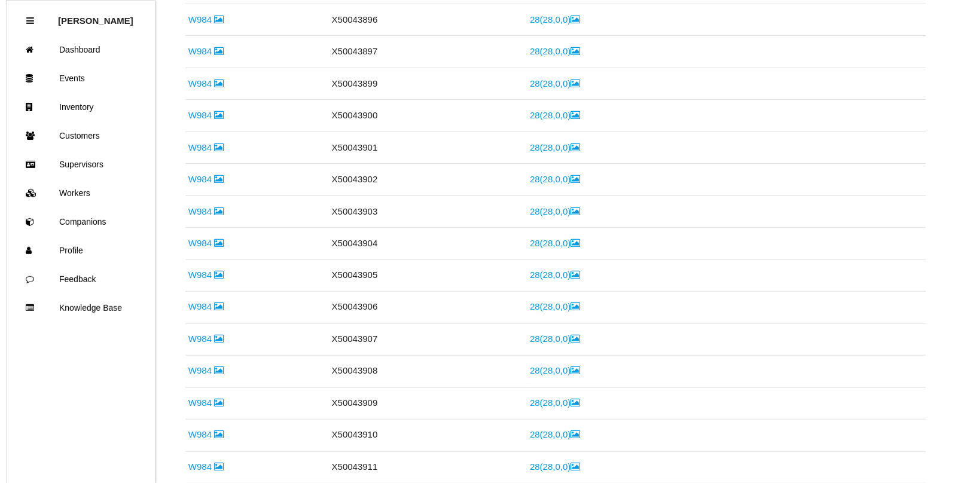
scroll to position [0, 0]
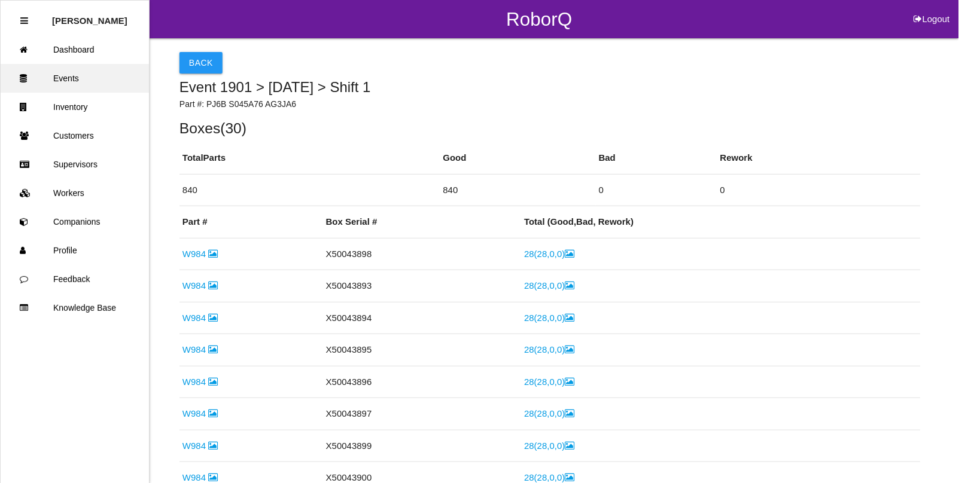
click at [66, 81] on link "Events" at bounding box center [75, 78] width 148 height 29
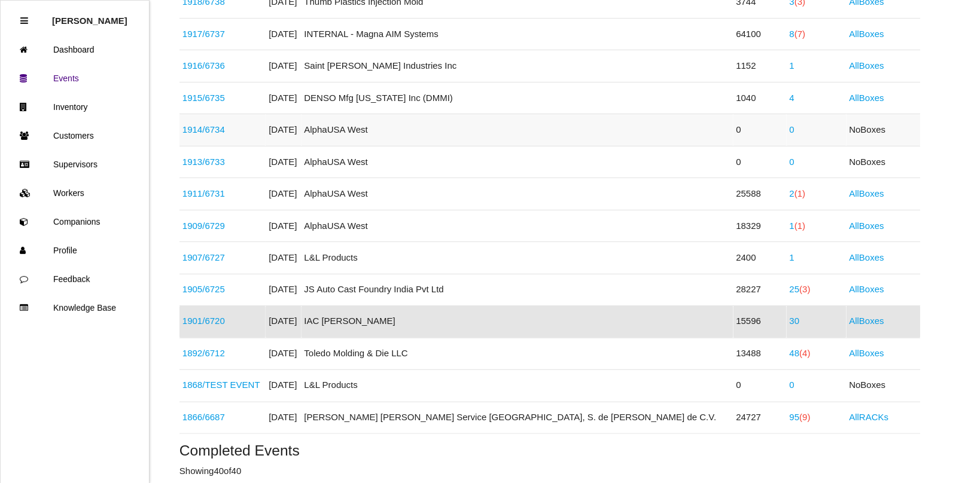
scroll to position [373, 0]
